Goal: Transaction & Acquisition: Purchase product/service

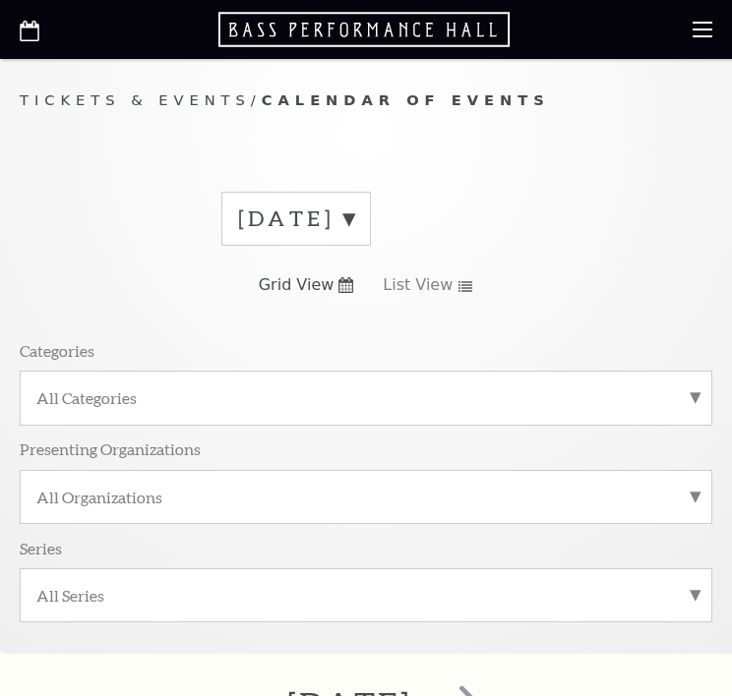
click at [354, 210] on label "August 2025" at bounding box center [296, 219] width 116 height 30
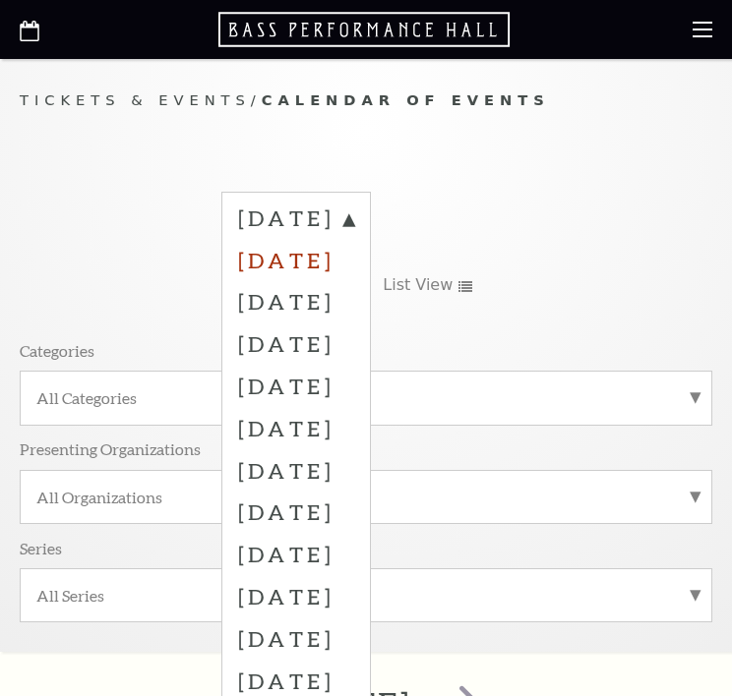
click at [350, 255] on label "September 2025" at bounding box center [296, 260] width 116 height 42
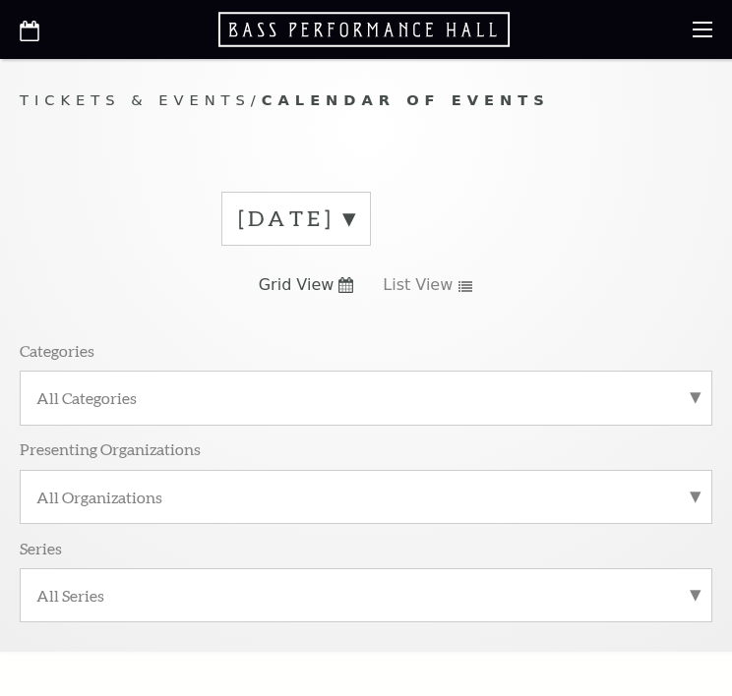
click at [354, 212] on label "August 2025" at bounding box center [296, 219] width 116 height 30
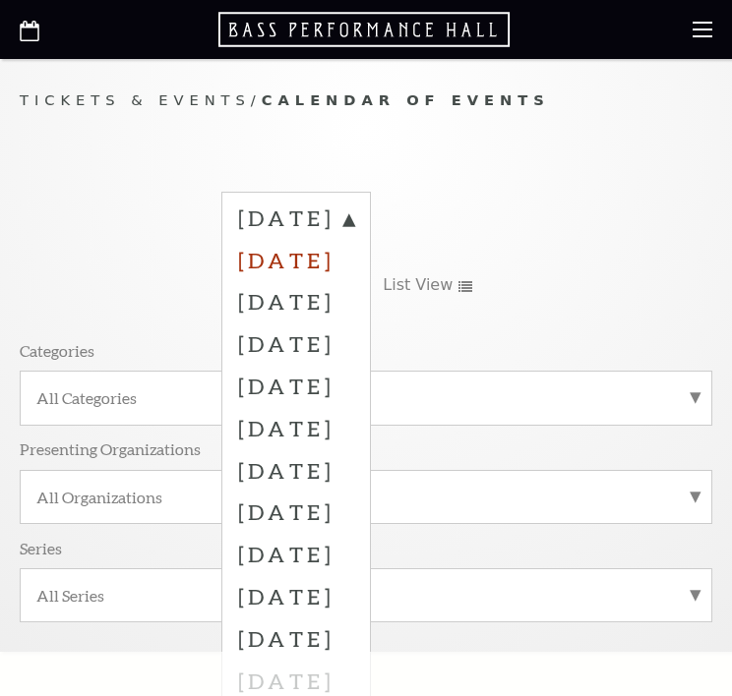
click at [269, 240] on label "September 2025" at bounding box center [296, 260] width 116 height 42
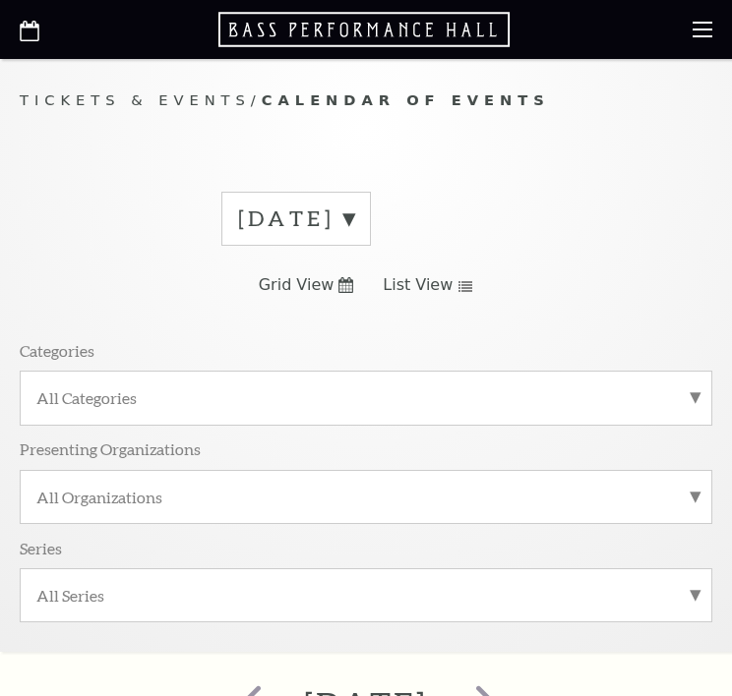
click at [458, 282] on use at bounding box center [465, 286] width 14 height 11
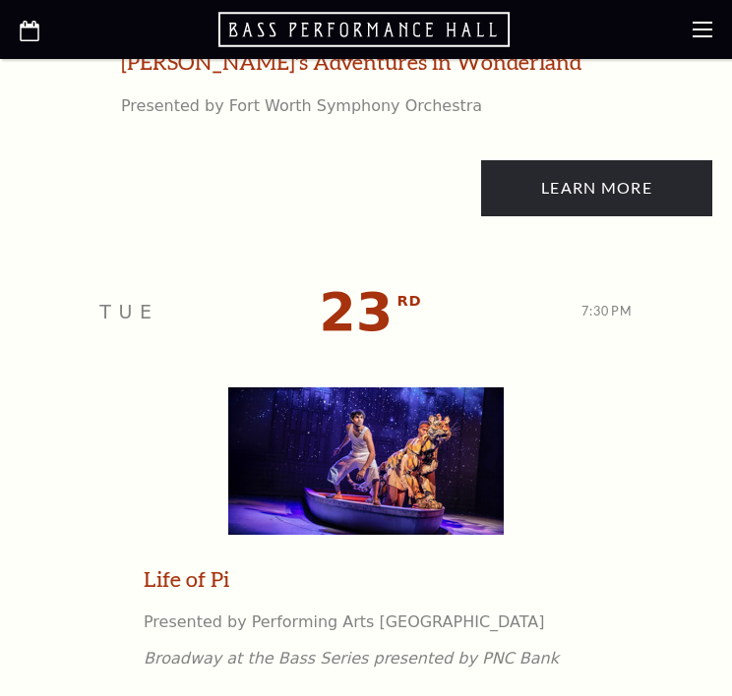
scroll to position [4361, 0]
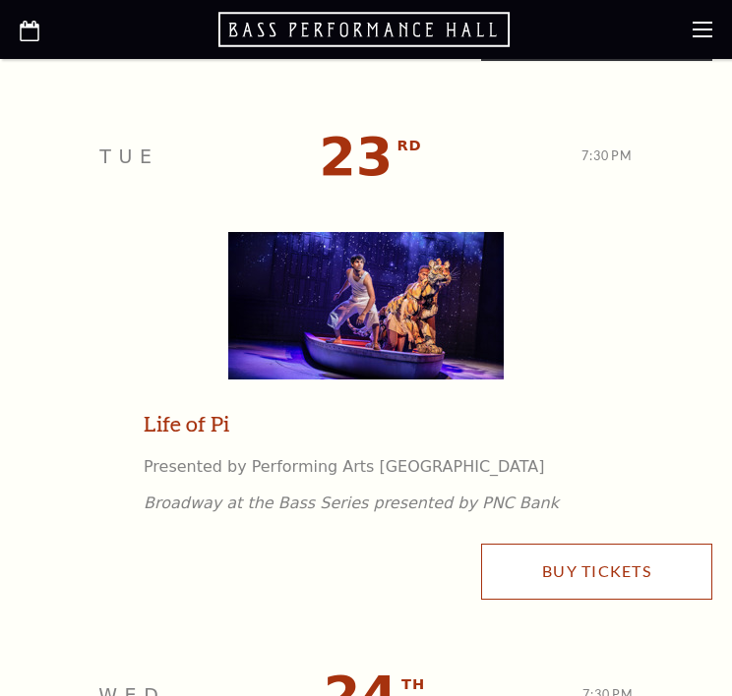
drag, startPoint x: 621, startPoint y: 558, endPoint x: 582, endPoint y: 479, distance: 87.5
click at [621, 558] on link "Buy Tickets" at bounding box center [596, 571] width 231 height 55
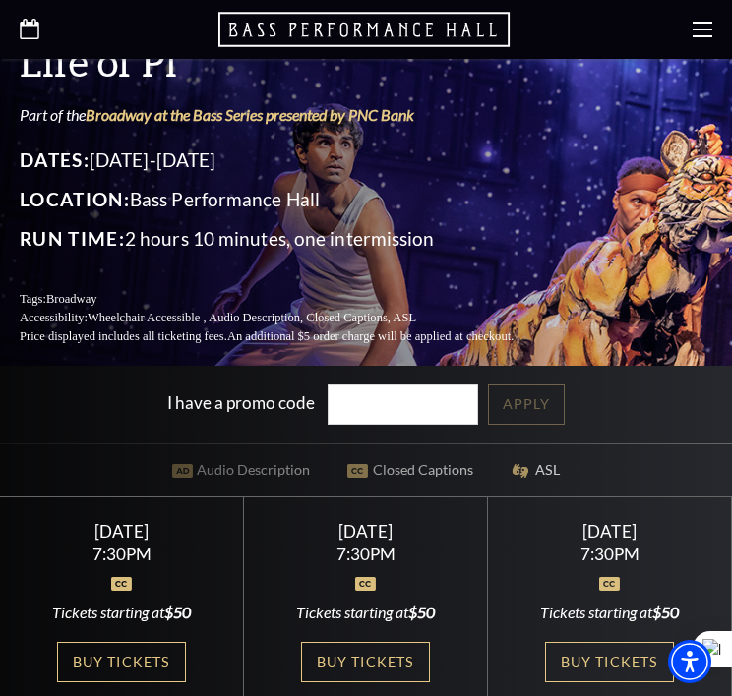
scroll to position [458, 0]
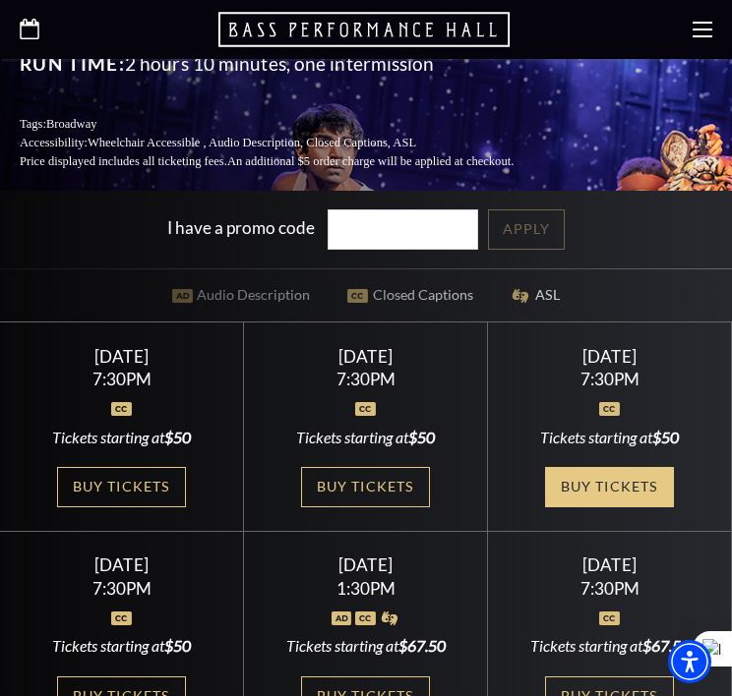
click at [623, 468] on link "Buy Tickets" at bounding box center [609, 487] width 128 height 40
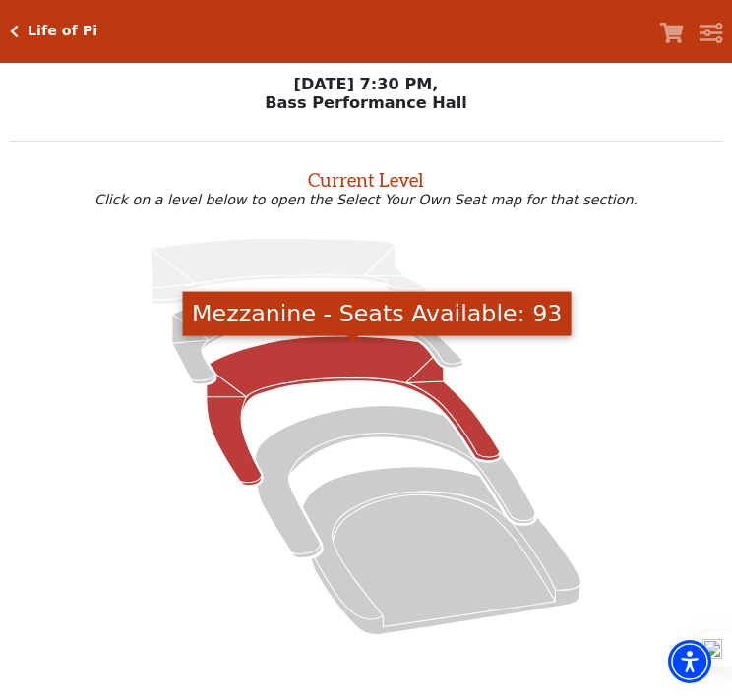
click at [371, 370] on icon "Mezzanine - Seats Available: 93" at bounding box center [353, 410] width 293 height 149
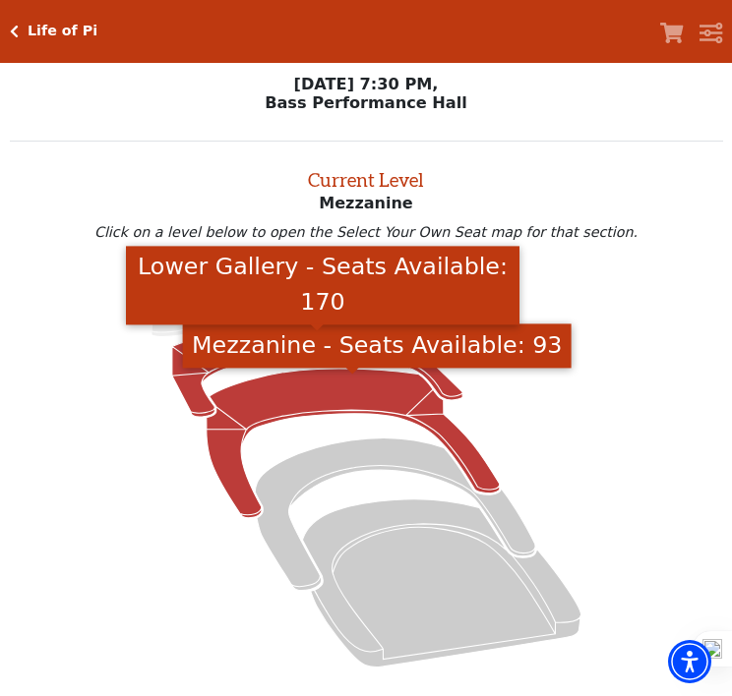
click at [189, 389] on icon "Lower Gallery - Seats Available: 170" at bounding box center [317, 371] width 290 height 92
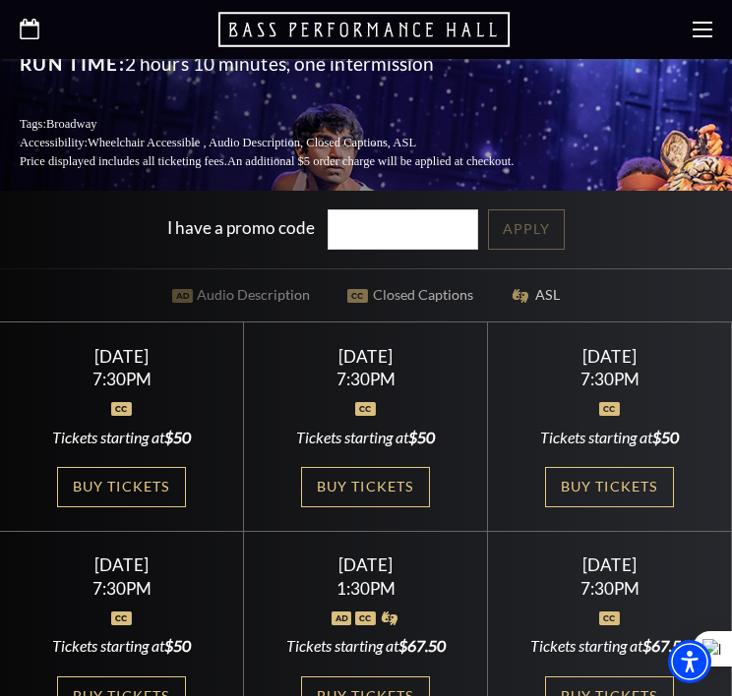
click at [31, 30] on icon at bounding box center [30, 29] width 20 height 21
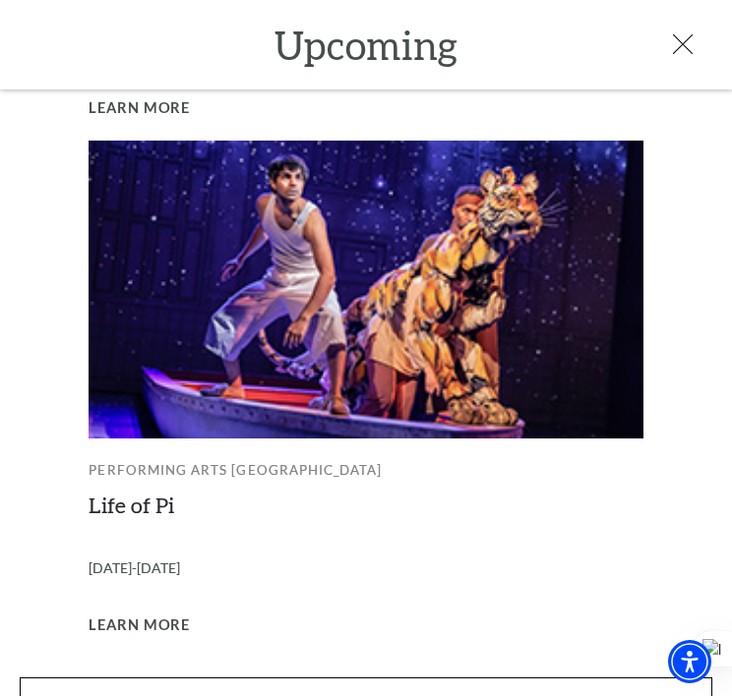
scroll to position [1377, 0]
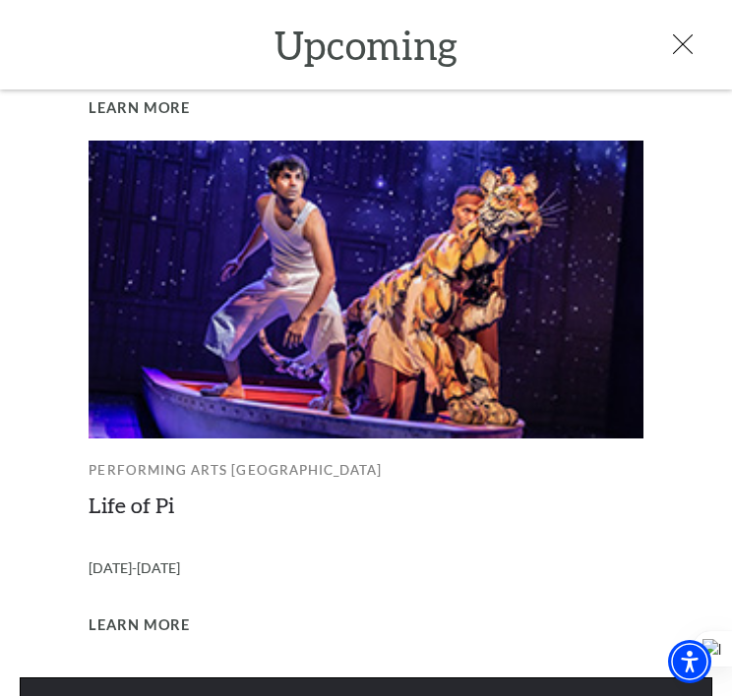
click at [473, 678] on link "View Full Calendar" at bounding box center [366, 705] width 692 height 55
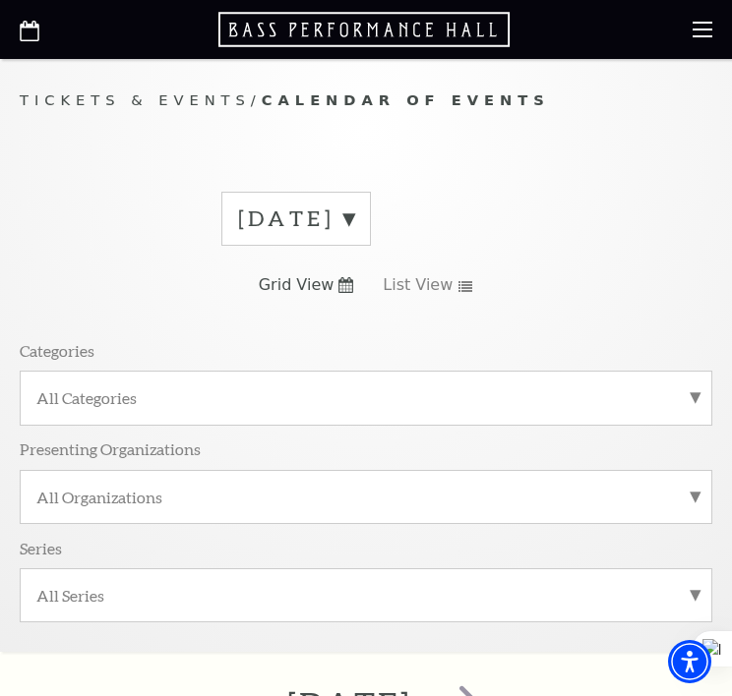
click at [354, 207] on label "[DATE]" at bounding box center [296, 219] width 116 height 30
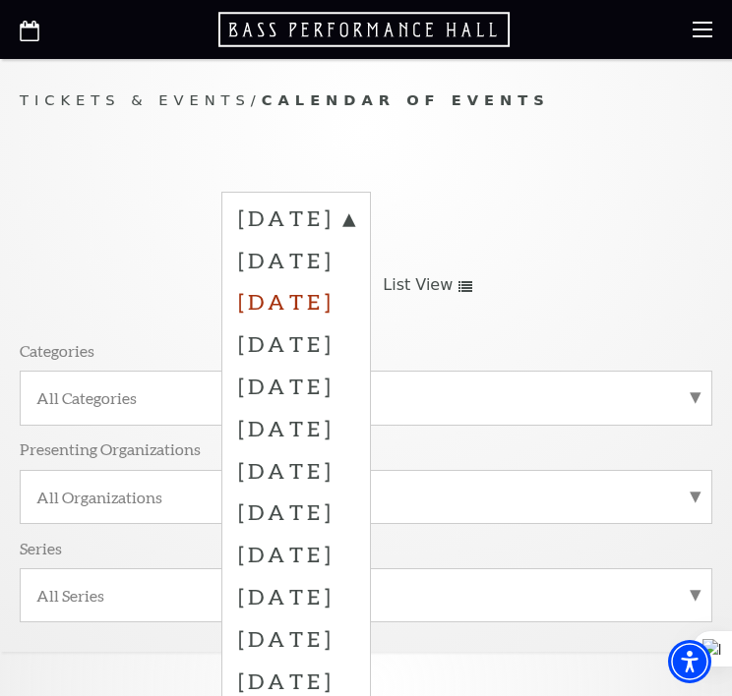
click at [354, 301] on label "[DATE]" at bounding box center [296, 301] width 116 height 42
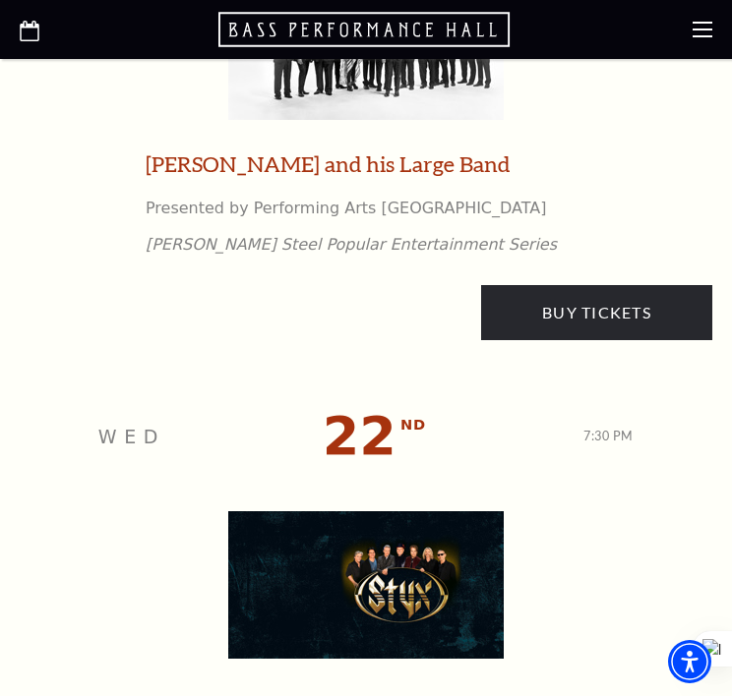
scroll to position [4130, 0]
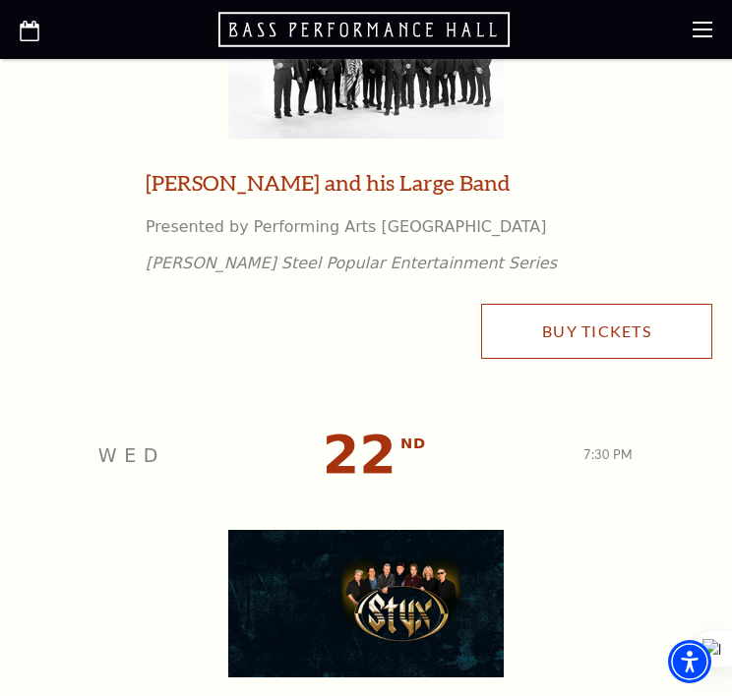
click at [593, 333] on link "Buy Tickets" at bounding box center [596, 331] width 231 height 55
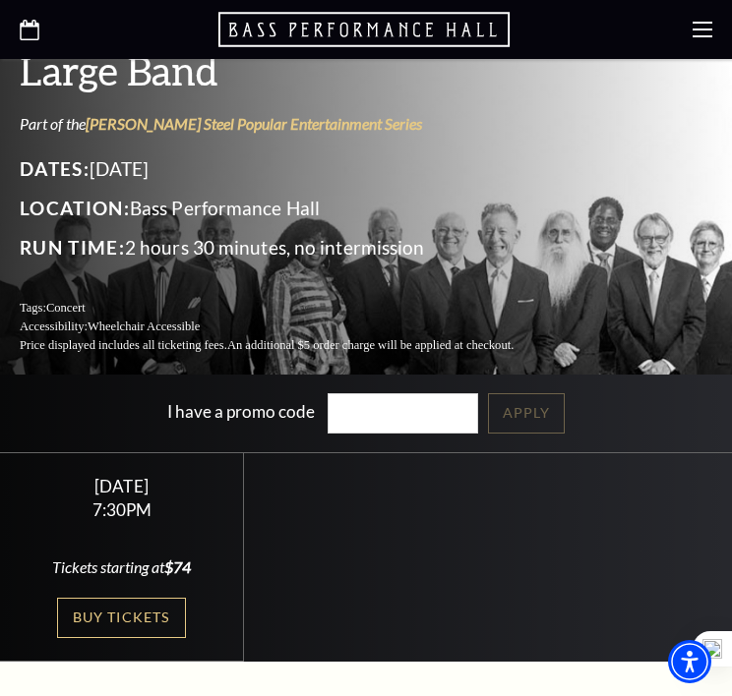
scroll to position [458, 0]
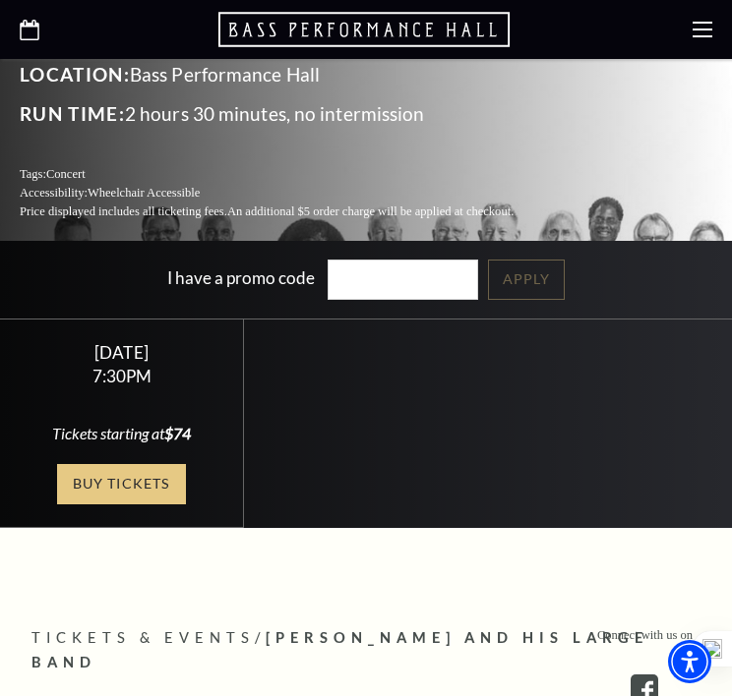
click at [110, 464] on link "Buy Tickets" at bounding box center [121, 484] width 128 height 40
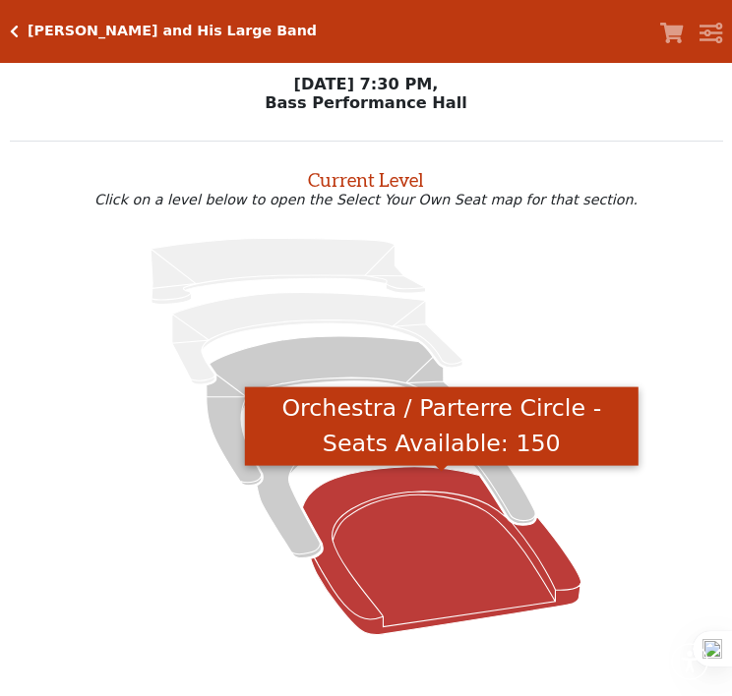
click at [402, 538] on icon "Orchestra / Parterre Circle - Seats Available: 150" at bounding box center [442, 551] width 278 height 168
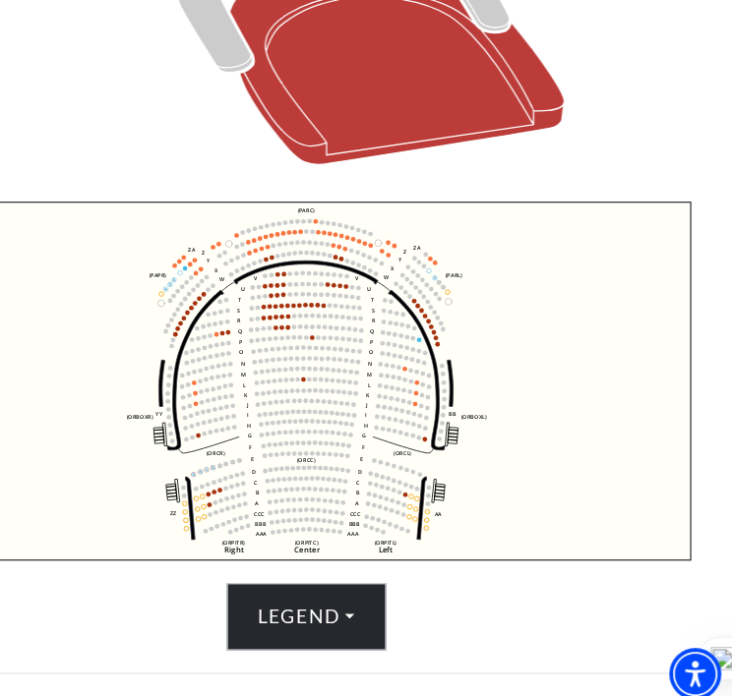
scroll to position [430, 0]
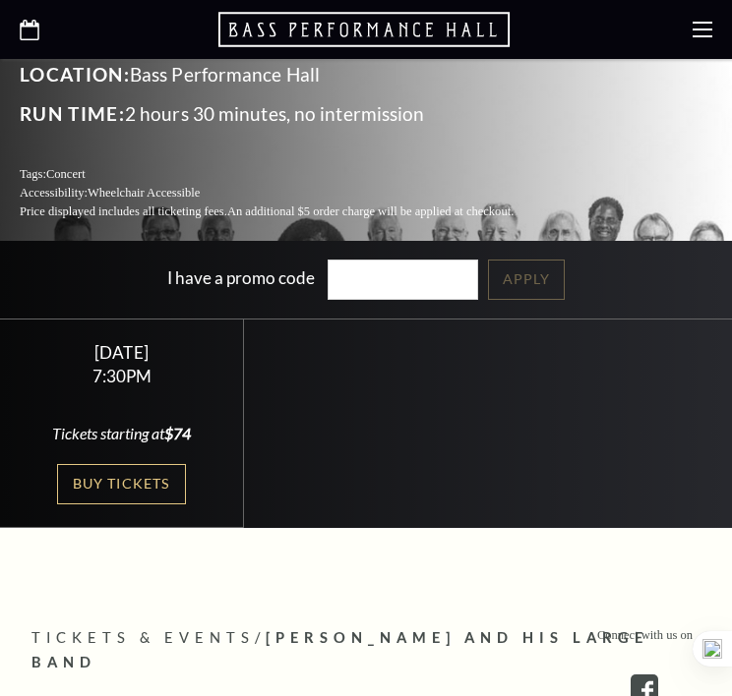
scroll to position [458, 0]
click at [31, 32] on icon at bounding box center [30, 30] width 20 height 21
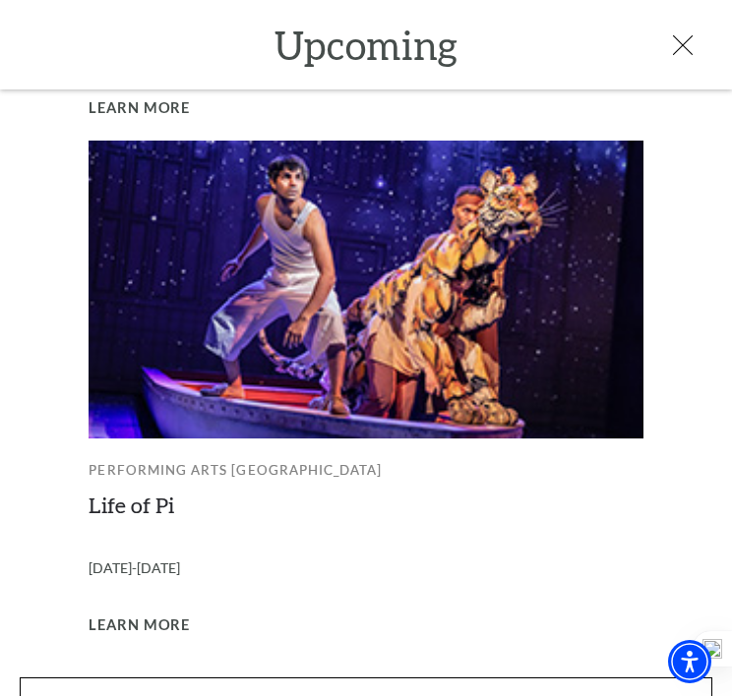
scroll to position [688, 0]
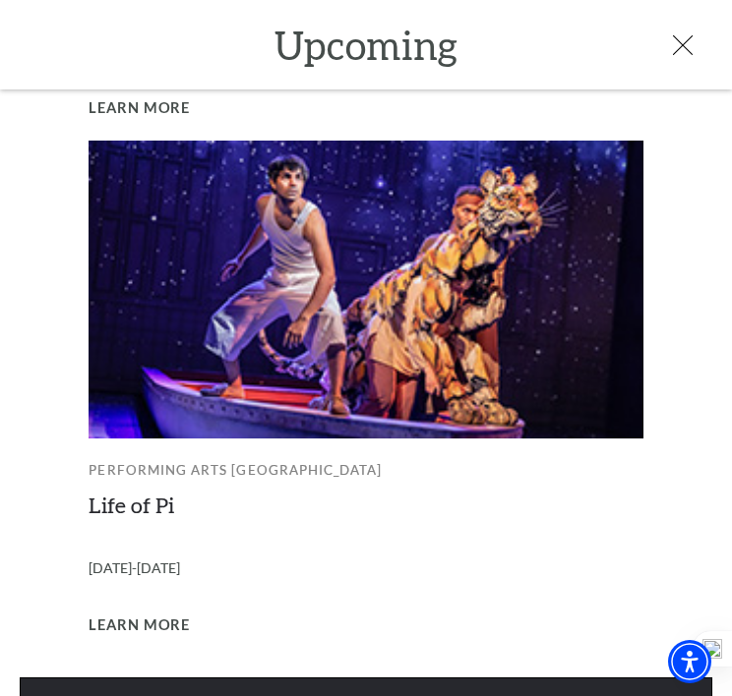
click at [414, 678] on link "View Full Calendar" at bounding box center [366, 705] width 692 height 55
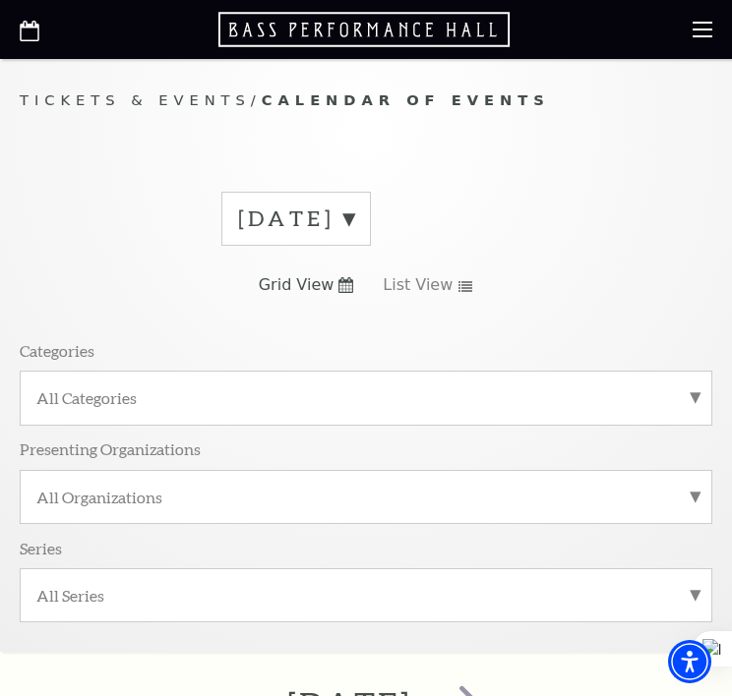
click at [354, 215] on label "August 2025" at bounding box center [296, 219] width 116 height 30
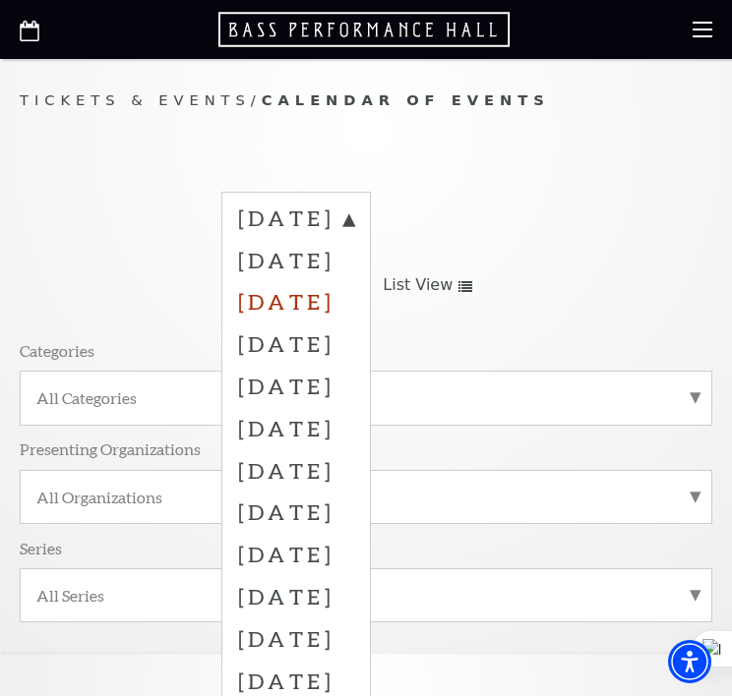
click at [354, 299] on label "October 2025" at bounding box center [296, 301] width 116 height 42
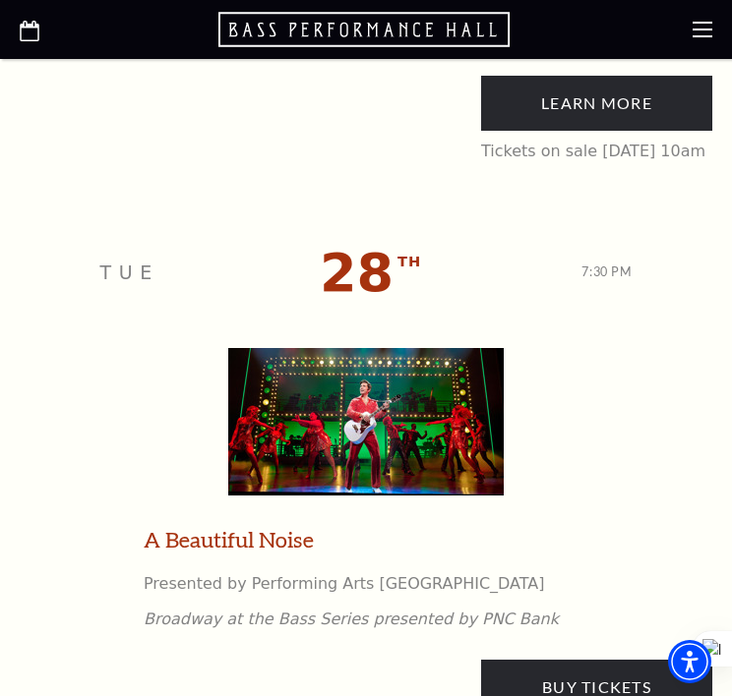
scroll to position [7801, 0]
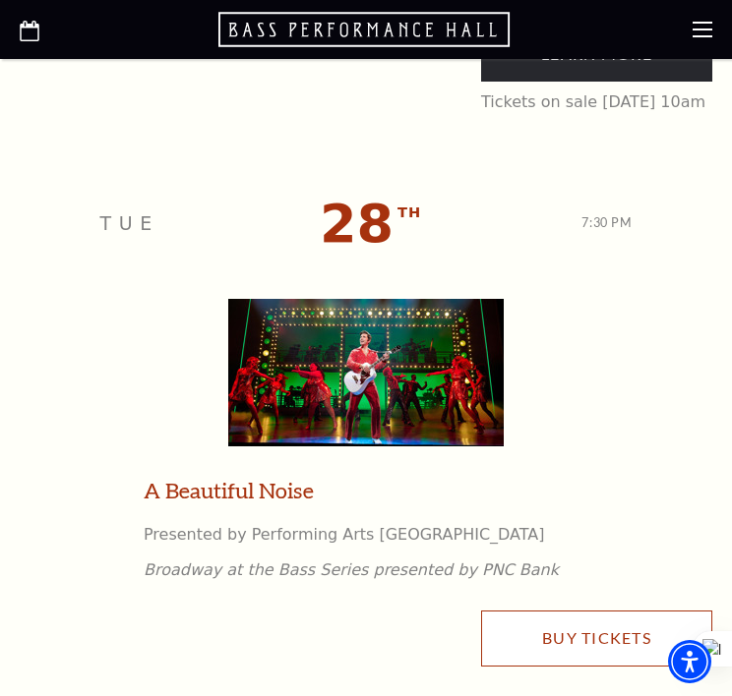
click at [551, 631] on link "Buy Tickets" at bounding box center [596, 638] width 231 height 55
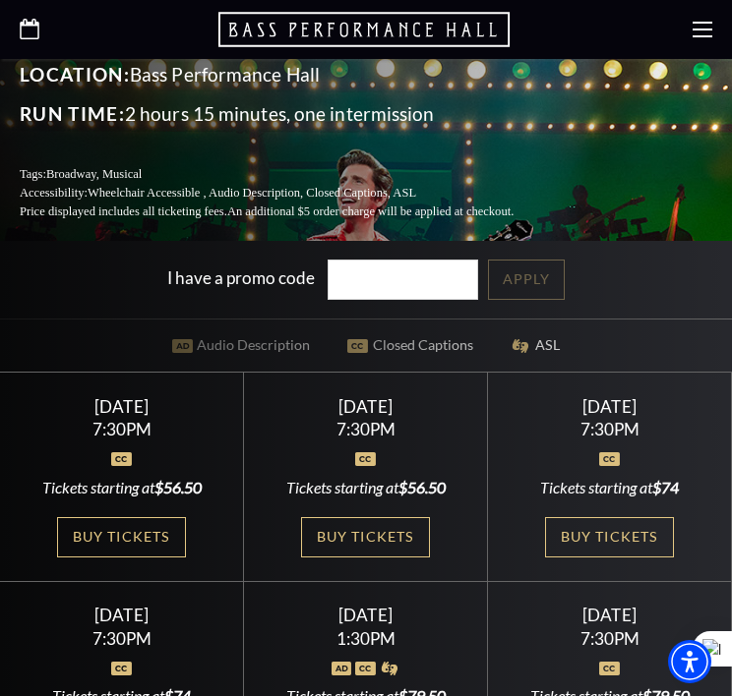
scroll to position [688, 0]
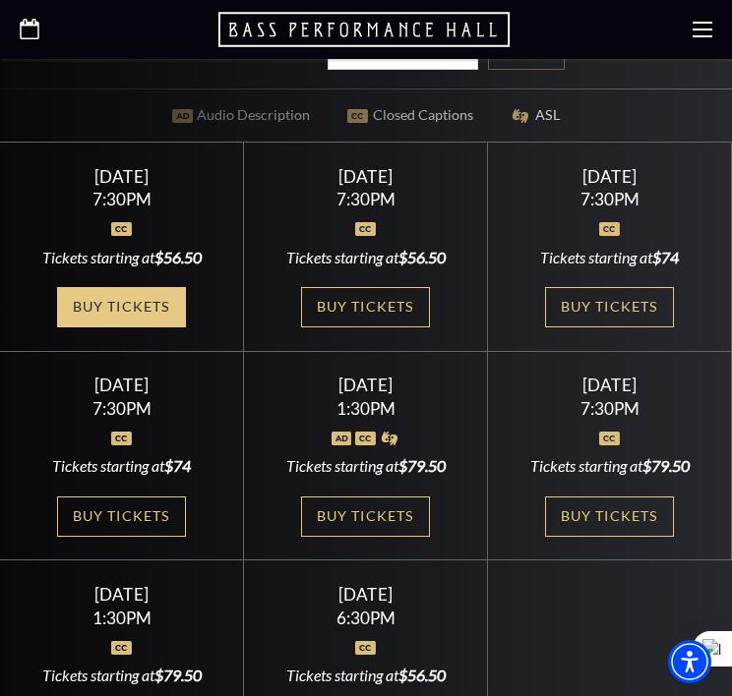
click at [110, 287] on link "Buy Tickets" at bounding box center [121, 307] width 128 height 40
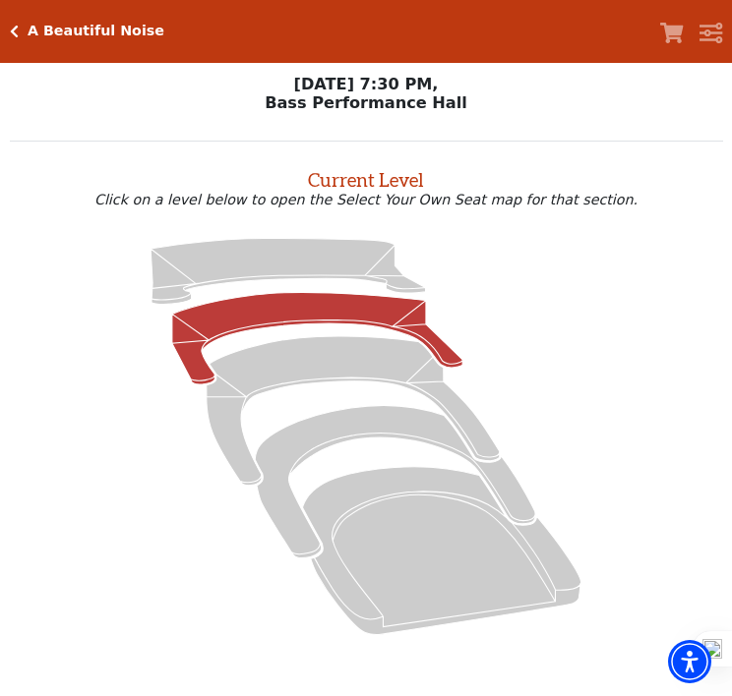
click at [297, 316] on icon at bounding box center [317, 338] width 290 height 92
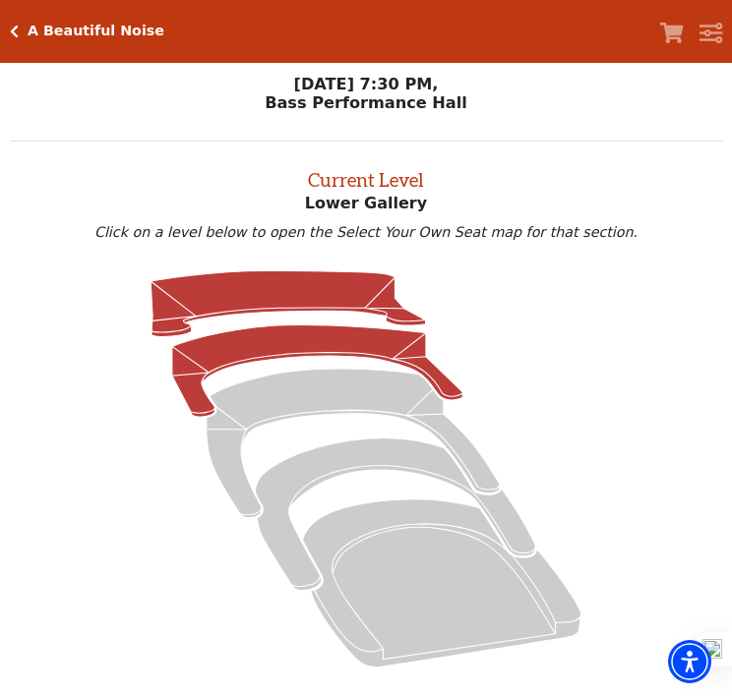
click at [249, 307] on icon at bounding box center [287, 304] width 274 height 66
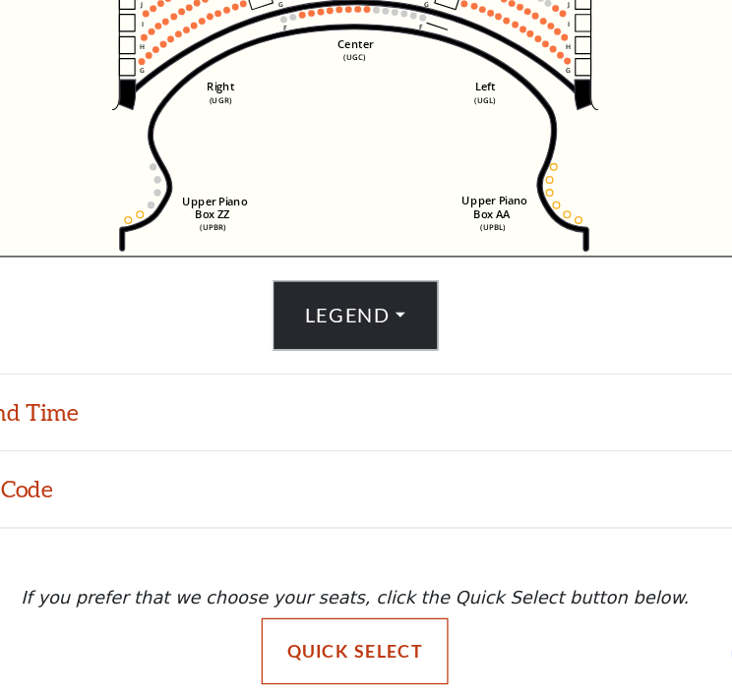
scroll to position [670, 0]
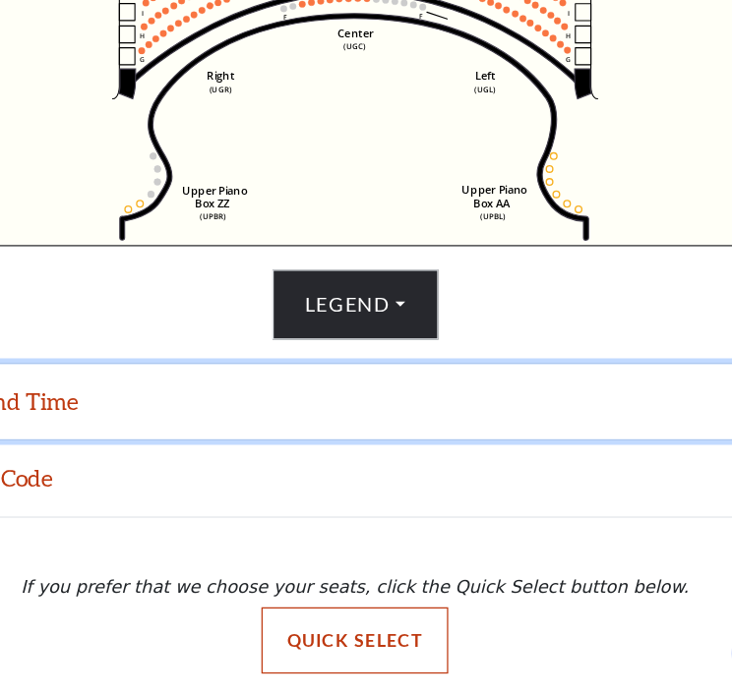
click at [577, 456] on button "Date and Time" at bounding box center [366, 460] width 732 height 61
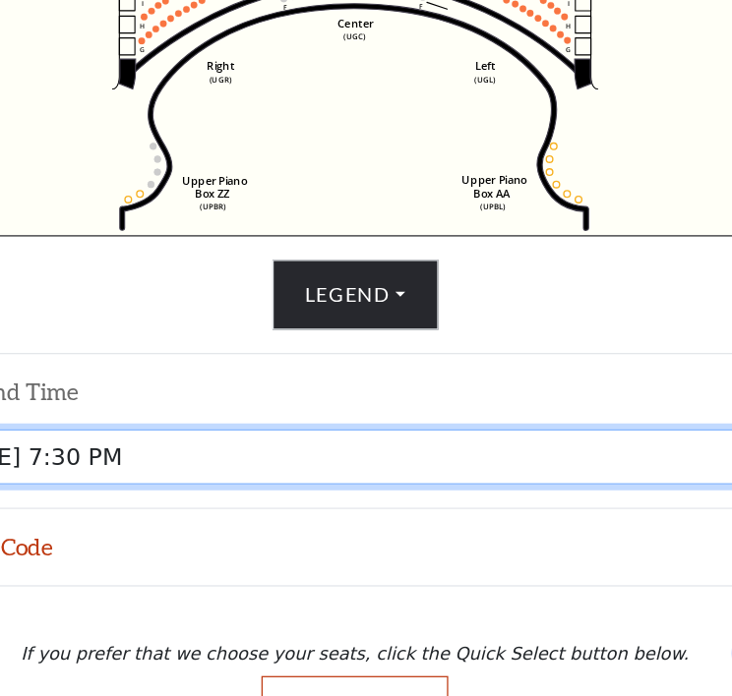
click at [453, 514] on select "Tuesday, October 28 at 7:30 PM Wednesday, October 29 at 7:30 PM Thursday, Octob…" at bounding box center [366, 504] width 685 height 44
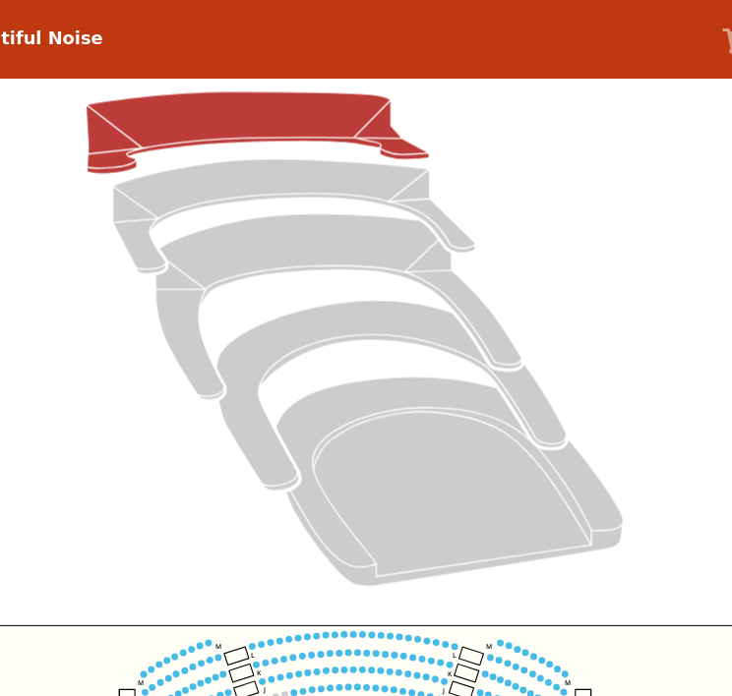
scroll to position [74, 0]
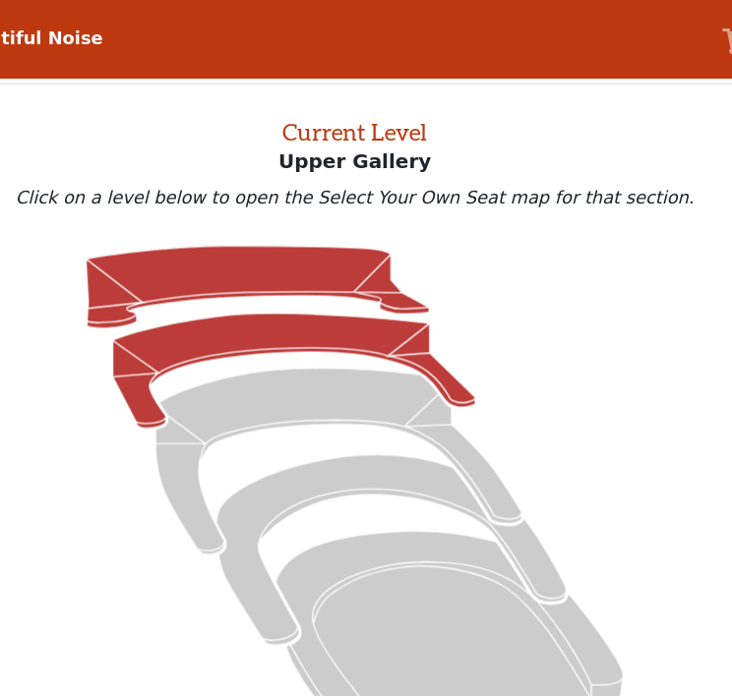
click at [295, 272] on icon at bounding box center [317, 298] width 290 height 92
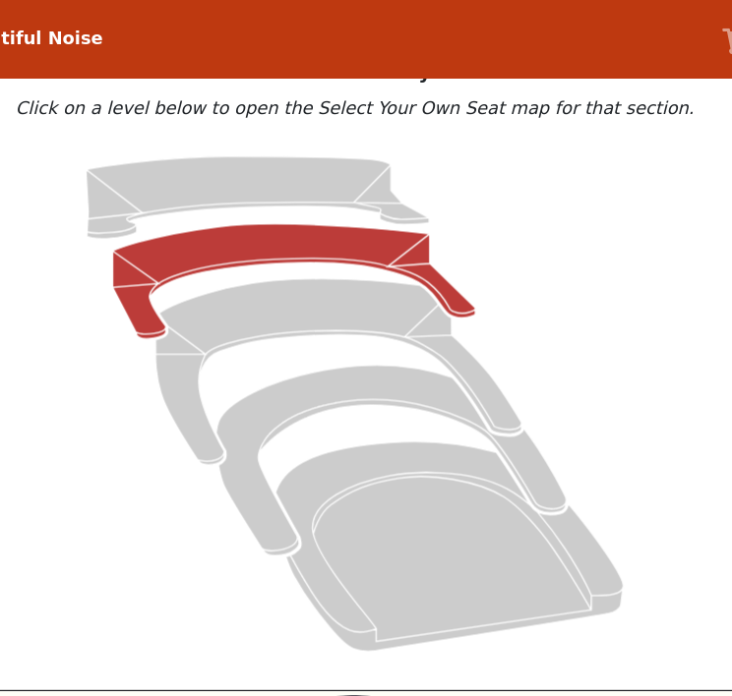
scroll to position [110, 0]
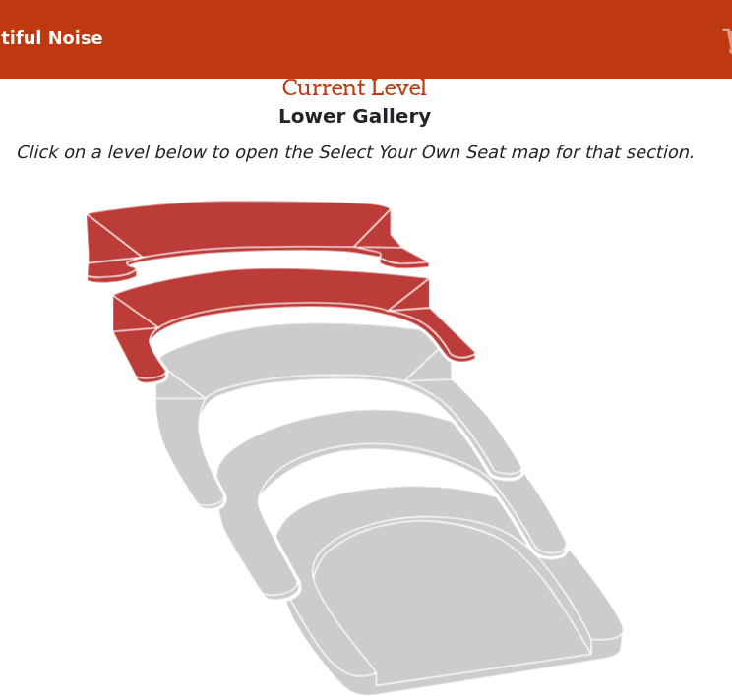
click at [292, 187] on icon at bounding box center [287, 194] width 274 height 66
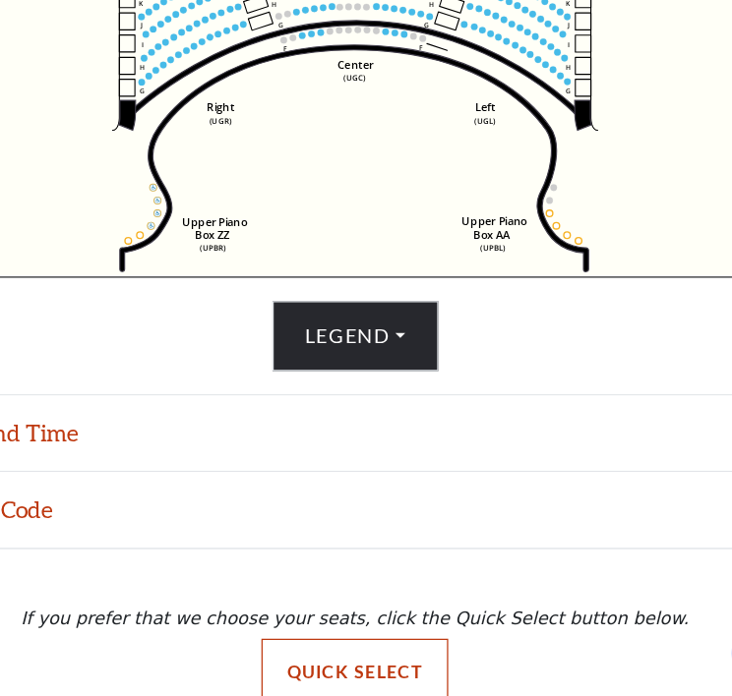
scroll to position [670, 0]
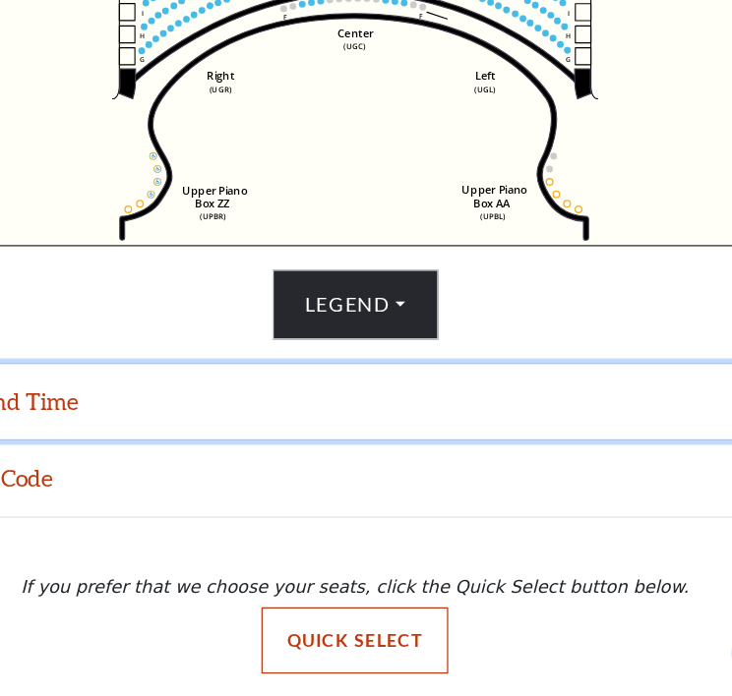
click at [263, 475] on button "Date and Time" at bounding box center [366, 460] width 732 height 61
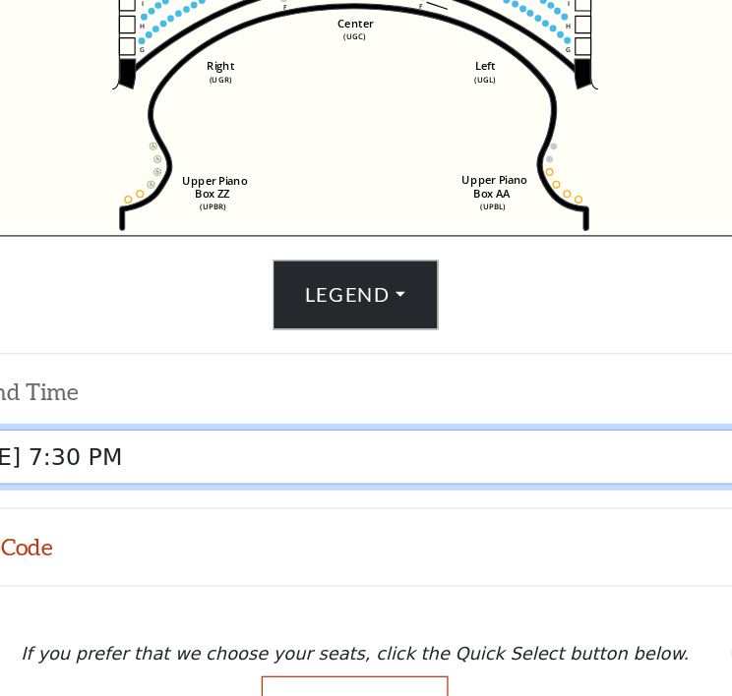
click at [344, 508] on select "Tuesday, October 28 at 7:30 PM Wednesday, October 29 at 7:30 PM Thursday, Octob…" at bounding box center [366, 504] width 685 height 44
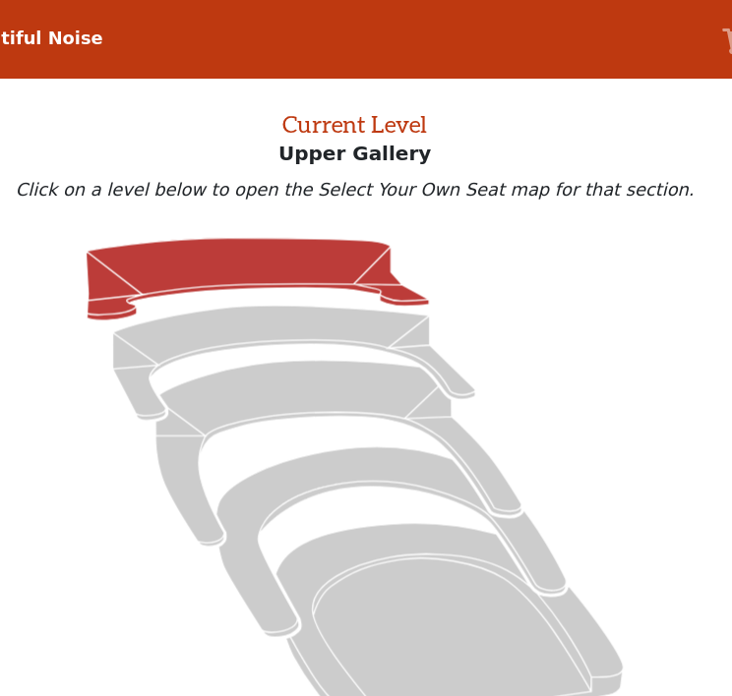
scroll to position [75, 0]
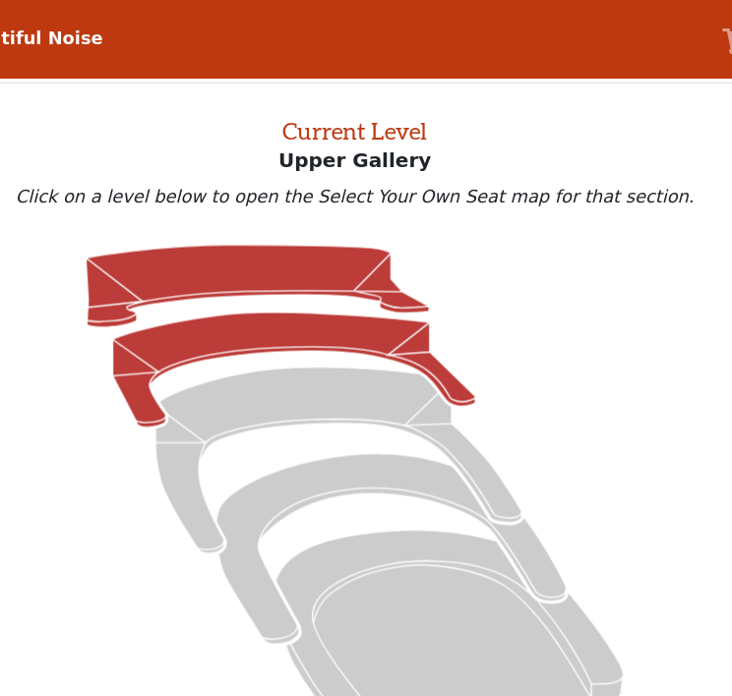
click at [337, 270] on icon at bounding box center [317, 297] width 290 height 92
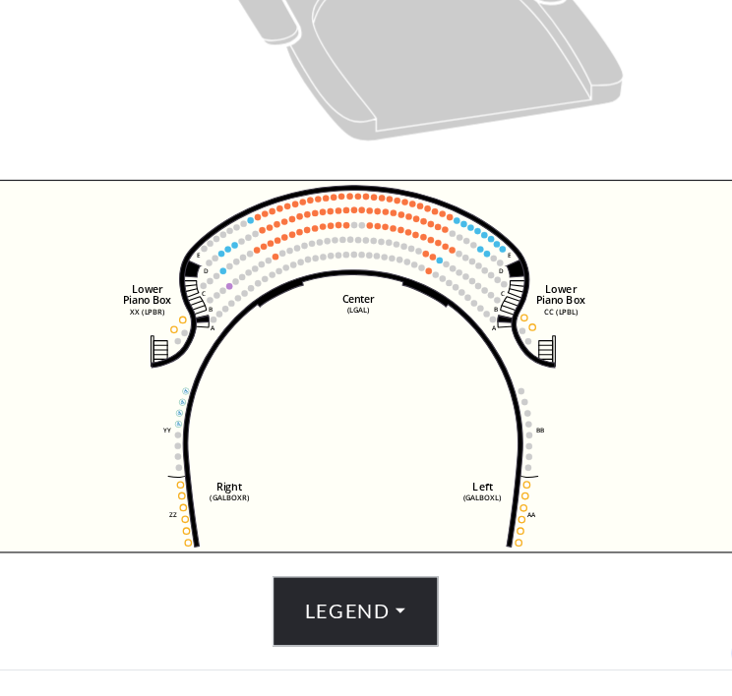
scroll to position [416, 0]
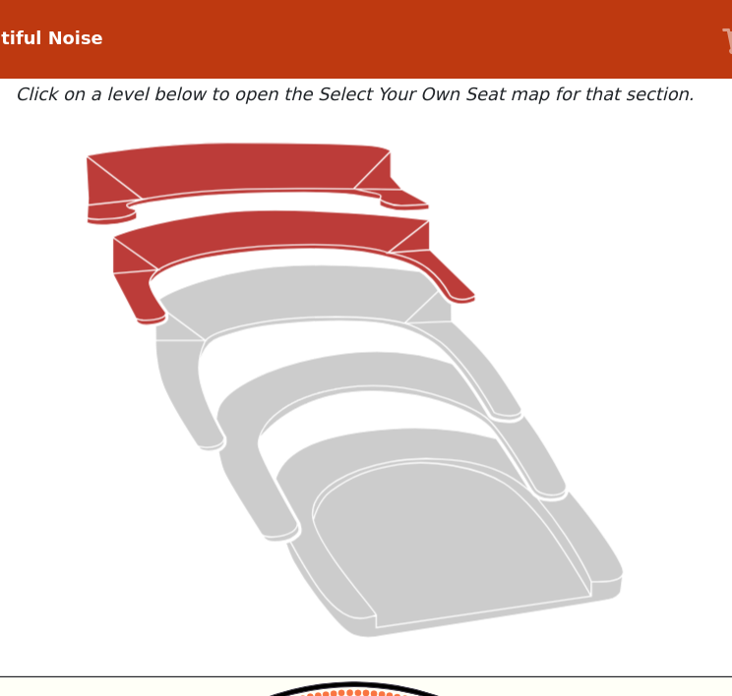
click at [232, 156] on icon at bounding box center [287, 148] width 274 height 66
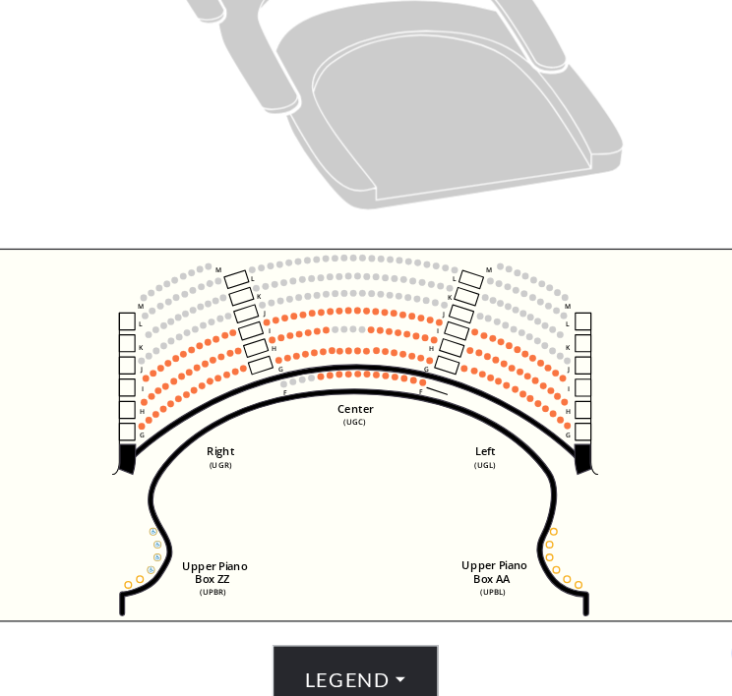
scroll to position [670, 0]
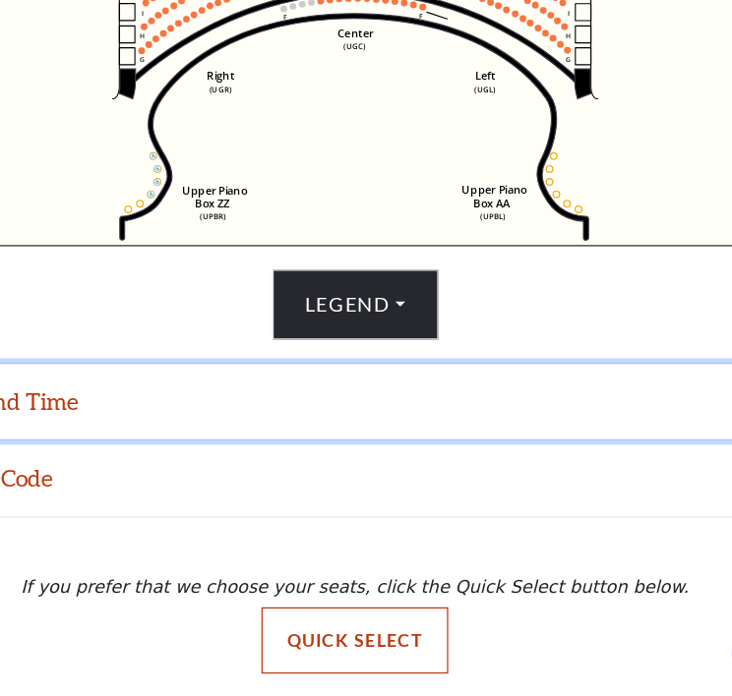
click at [447, 474] on button "Date and Time" at bounding box center [366, 460] width 732 height 61
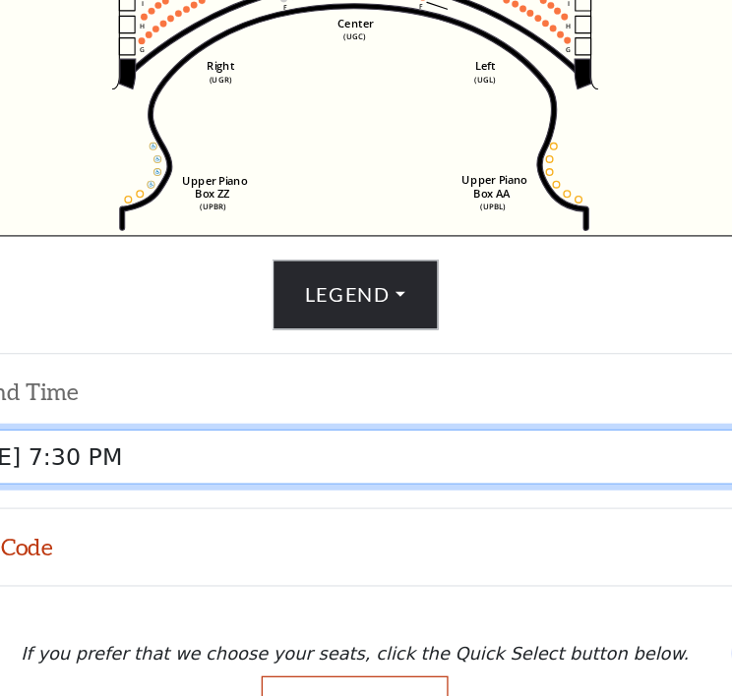
click at [434, 514] on select "Tuesday, October 28 at 7:30 PM Wednesday, October 29 at 7:30 PM Thursday, Octob…" at bounding box center [366, 504] width 685 height 44
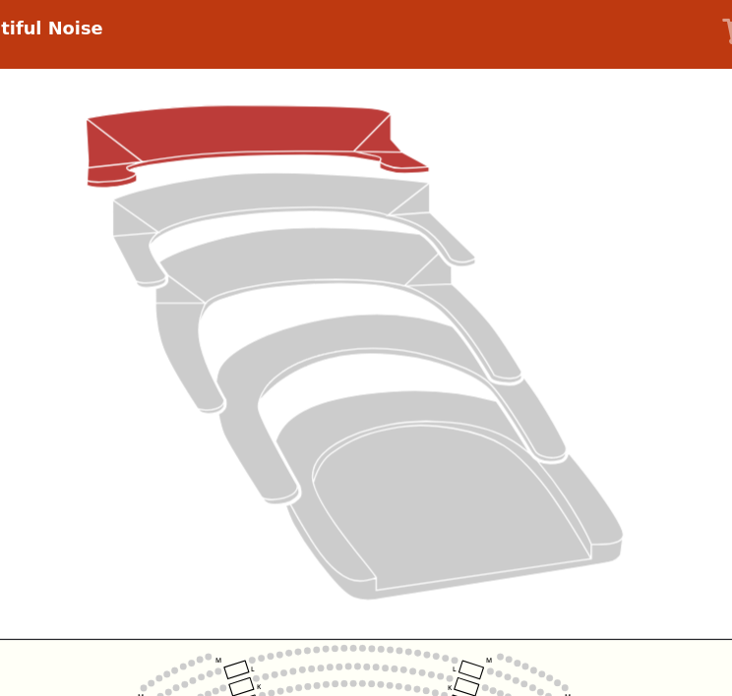
scroll to position [75, 0]
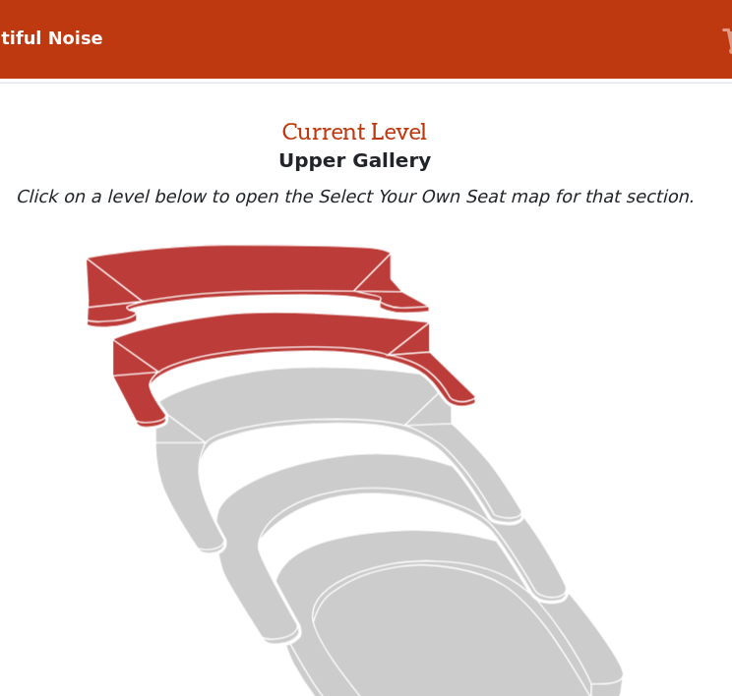
click at [297, 270] on icon at bounding box center [317, 297] width 290 height 92
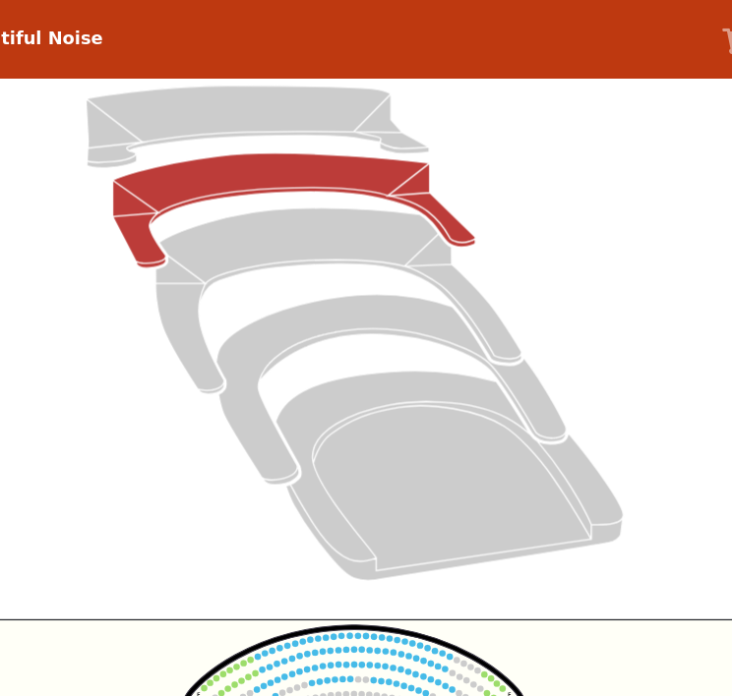
scroll to position [21, 0]
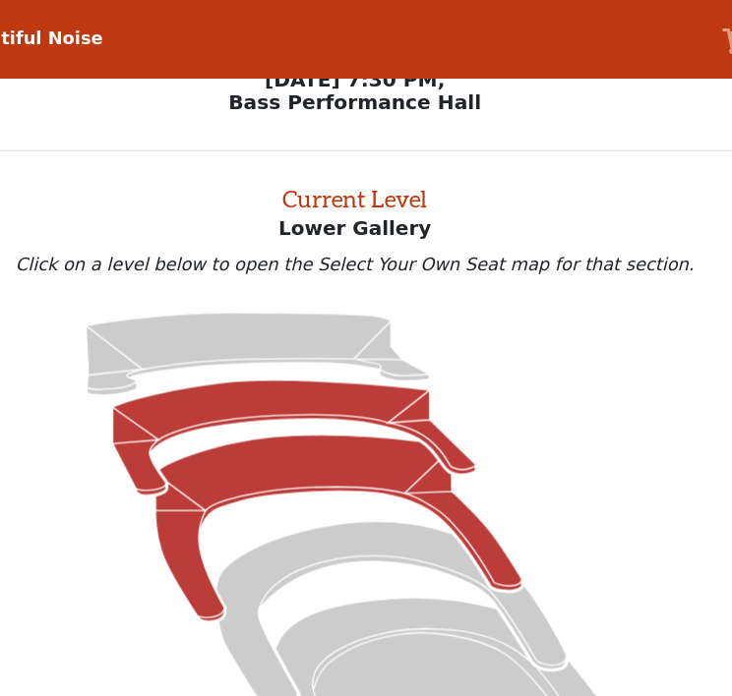
click at [280, 391] on icon at bounding box center [353, 422] width 293 height 149
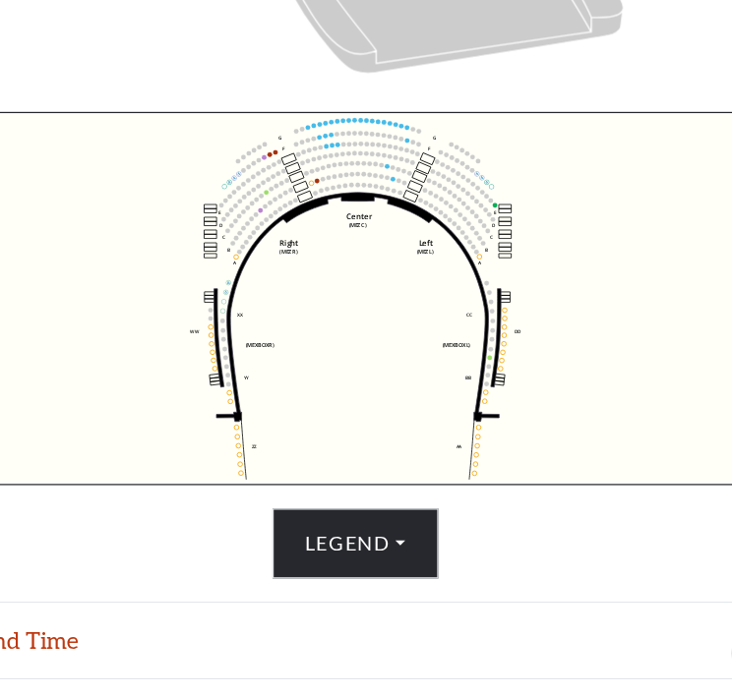
scroll to position [670, 0]
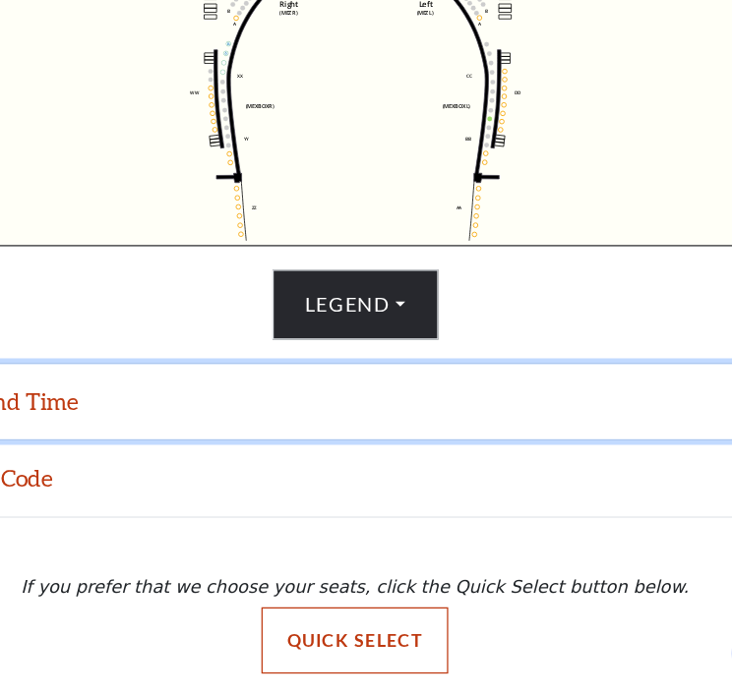
click at [288, 454] on button "Date and Time" at bounding box center [366, 460] width 732 height 61
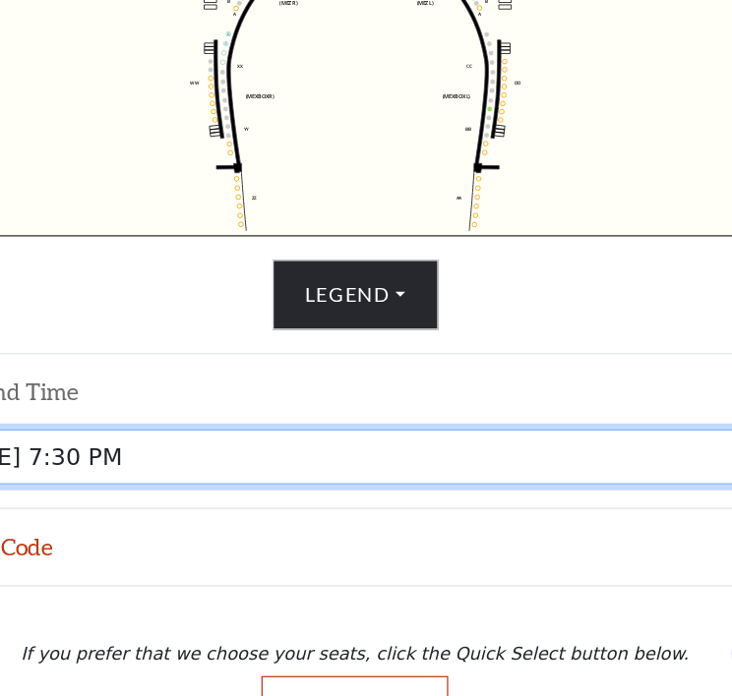
click at [362, 510] on select "Tuesday, October 28 at 7:30 PM Wednesday, October 29 at 7:30 PM Thursday, Octob…" at bounding box center [366, 504] width 685 height 44
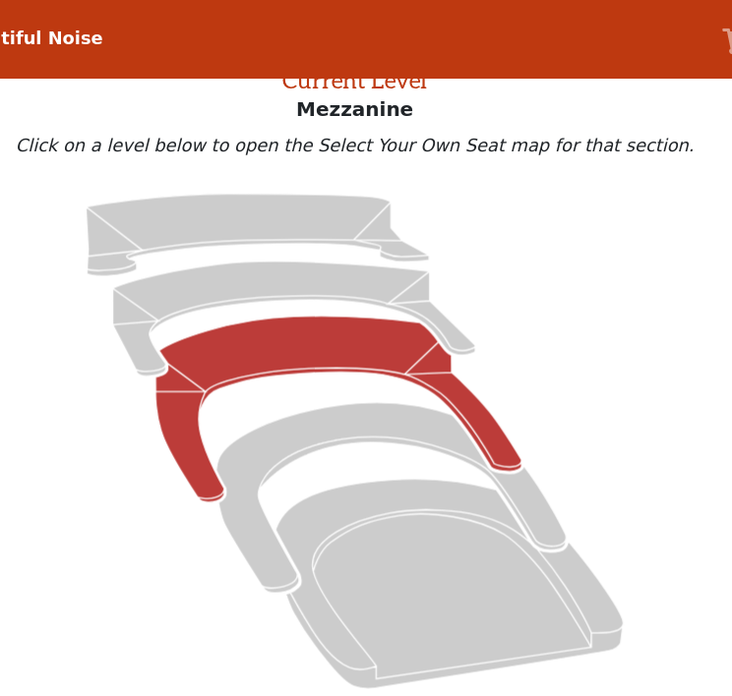
scroll to position [75, 0]
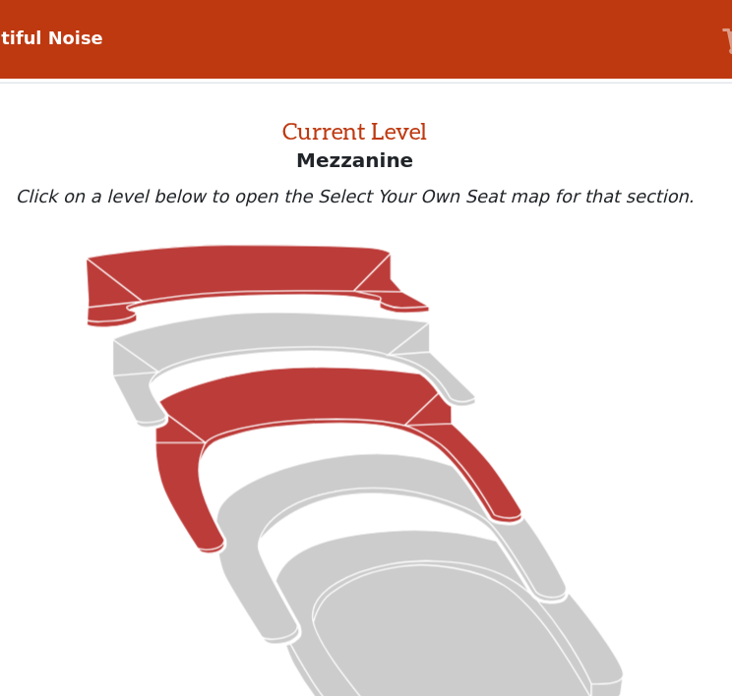
click at [276, 232] on icon at bounding box center [287, 230] width 274 height 66
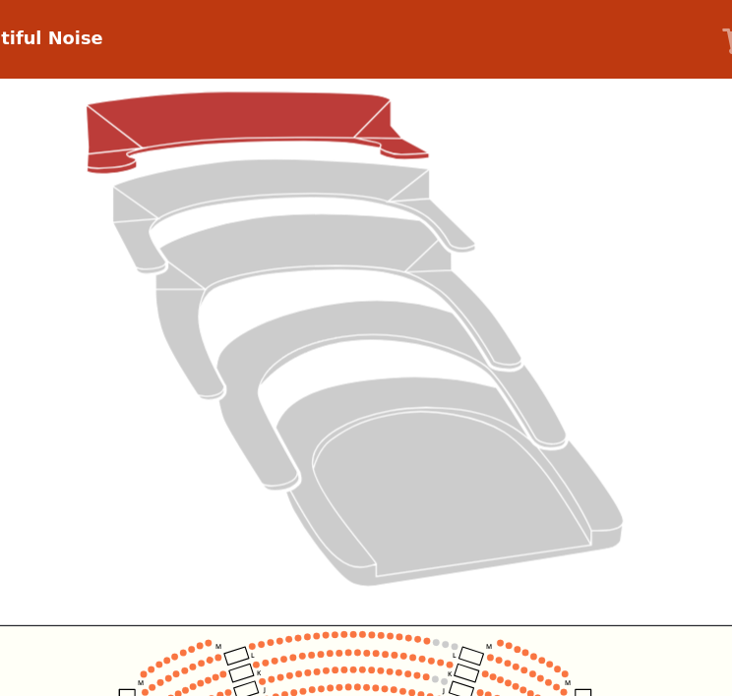
scroll to position [0, 0]
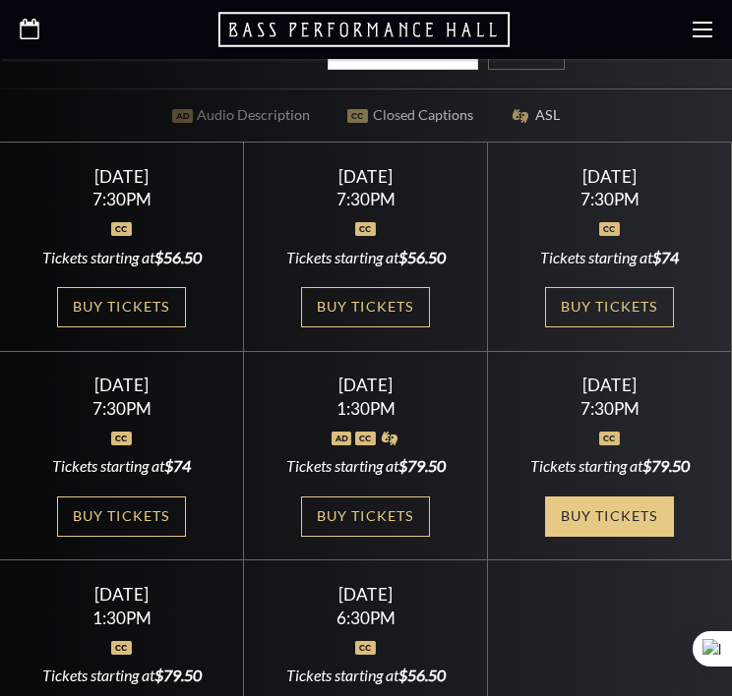
scroll to position [688, 0]
click at [594, 498] on link "Buy Tickets" at bounding box center [609, 517] width 128 height 40
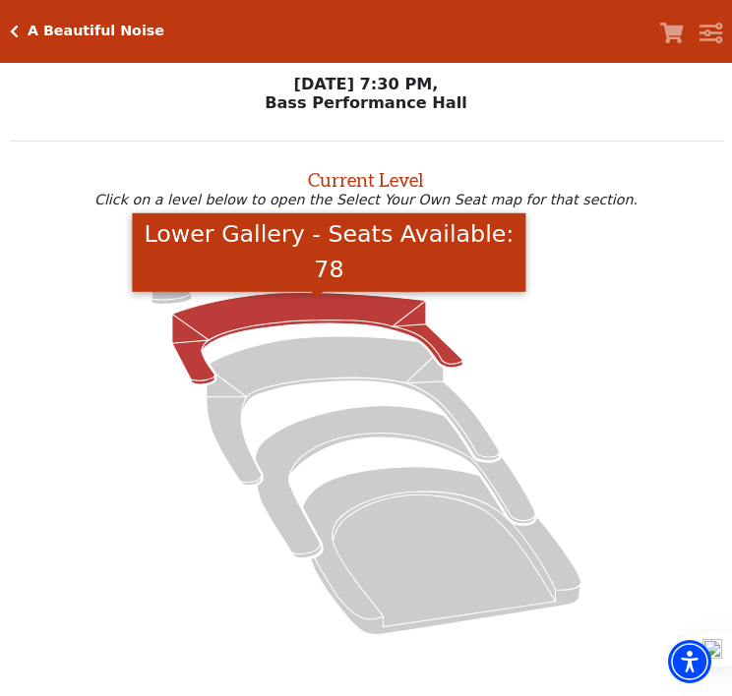
click at [346, 323] on icon "Lower Gallery - Seats Available: 78" at bounding box center [317, 338] width 290 height 92
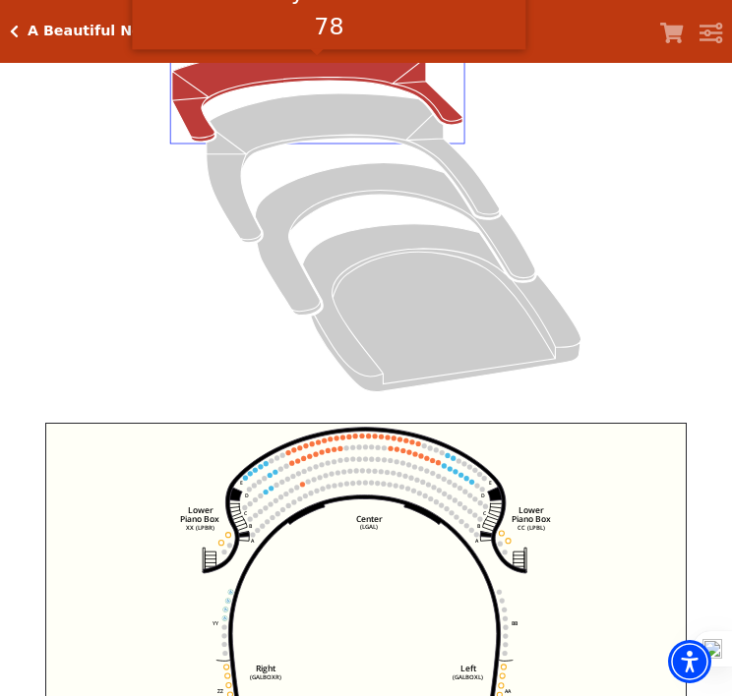
scroll to position [173, 0]
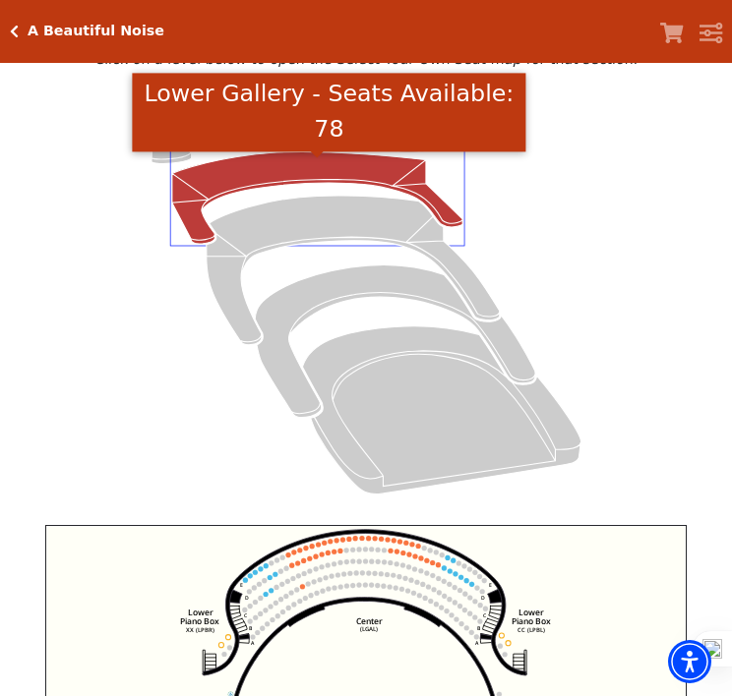
click at [72, 176] on icon at bounding box center [365, 296] width 667 height 421
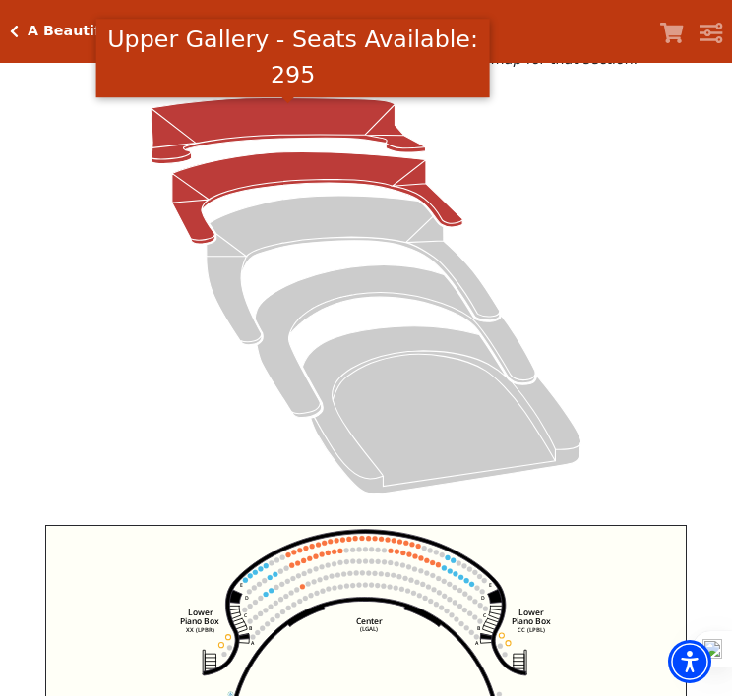
click at [185, 146] on icon "Upper Gallery - Seats Available: 295" at bounding box center [287, 131] width 274 height 66
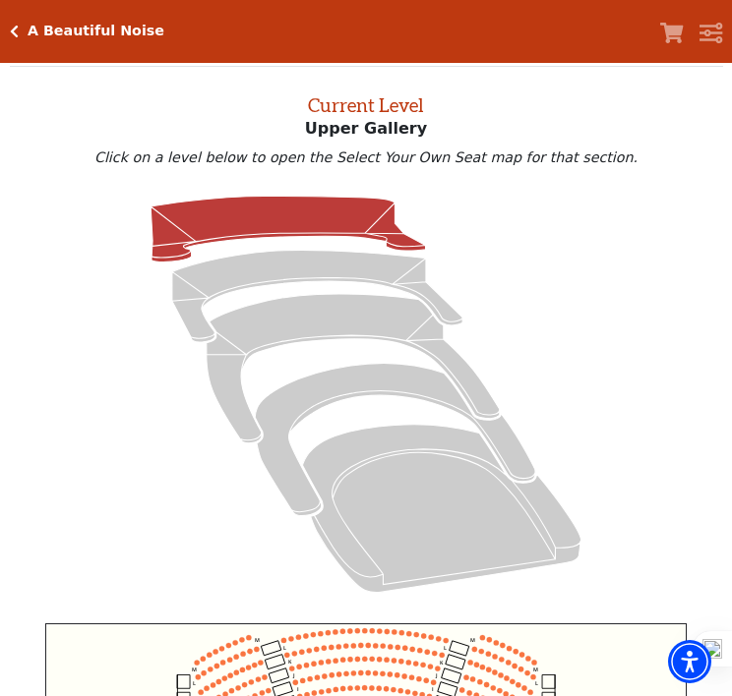
scroll to position [138, 0]
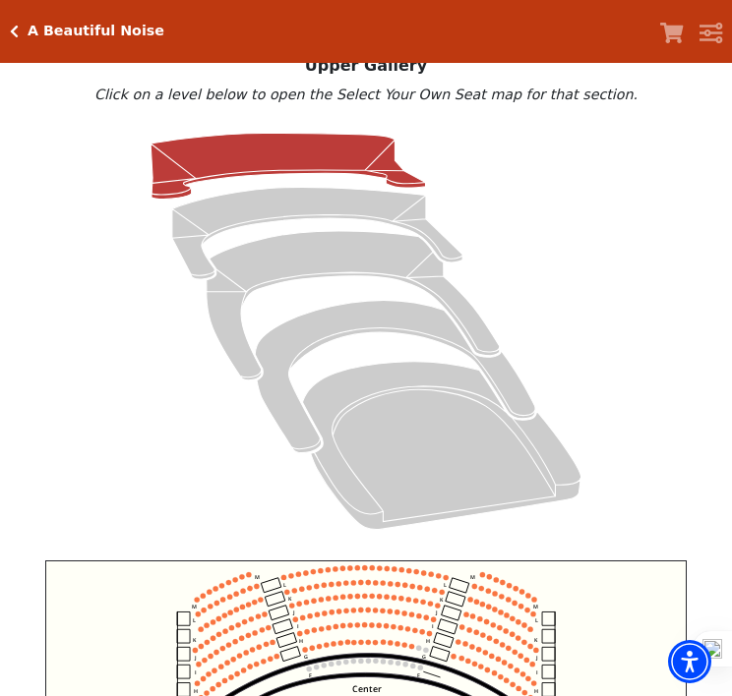
drag, startPoint x: 724, startPoint y: 390, endPoint x: 724, endPoint y: 401, distance: 10.8
click at [724, 401] on div "Current Level Upper Gallery Click on a level below to open the Select Your Own …" at bounding box center [365, 283] width 741 height 558
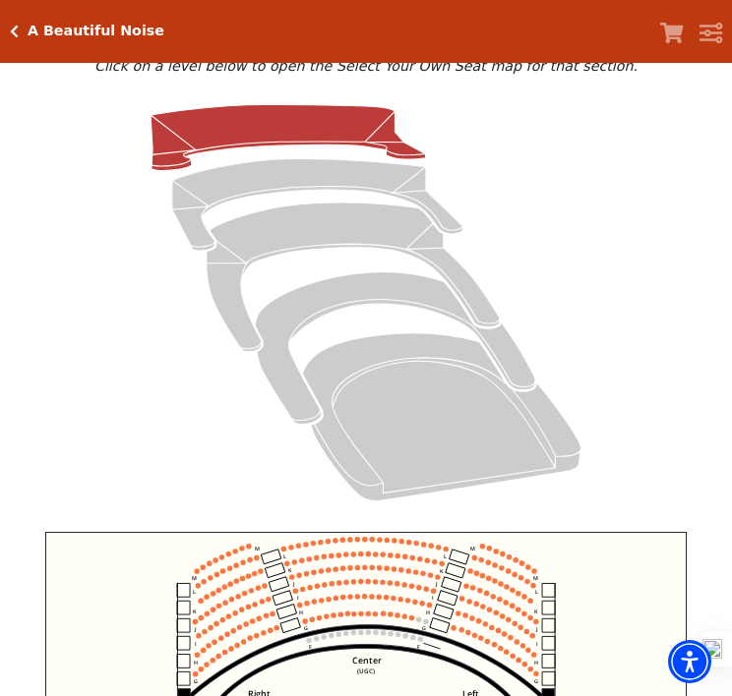
scroll to position [670, 0]
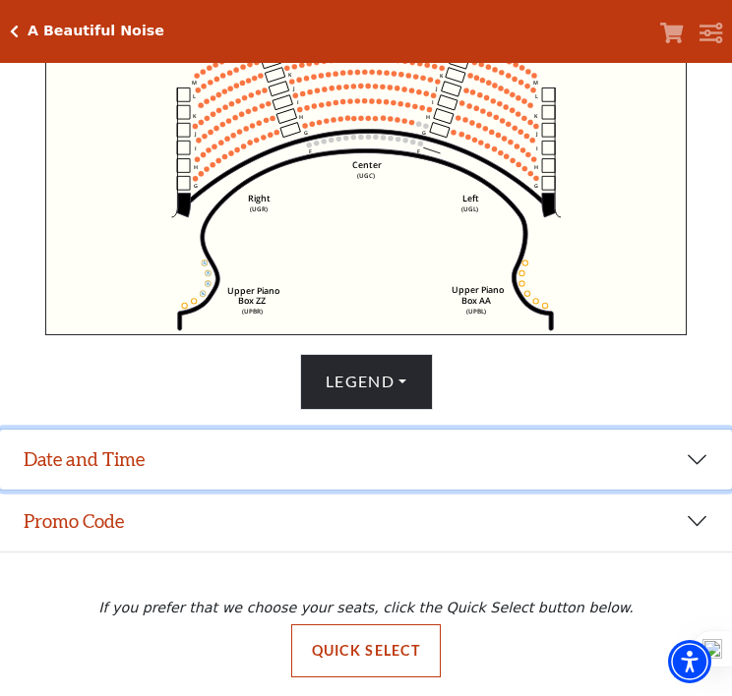
click at [449, 475] on button "Date and Time" at bounding box center [366, 460] width 732 height 61
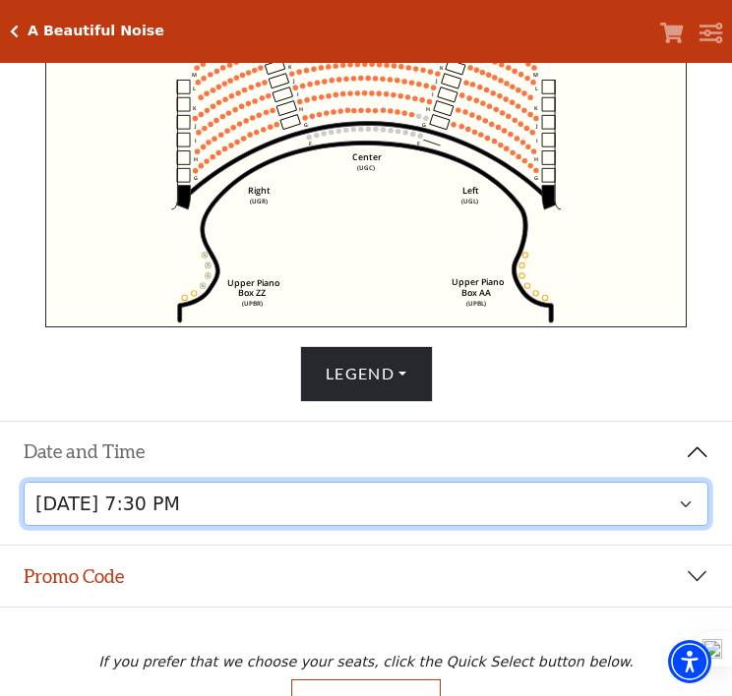
click at [447, 522] on select "Tuesday, October 28 at 7:30 PM Wednesday, October 29 at 7:30 PM Thursday, Octob…" at bounding box center [366, 504] width 685 height 44
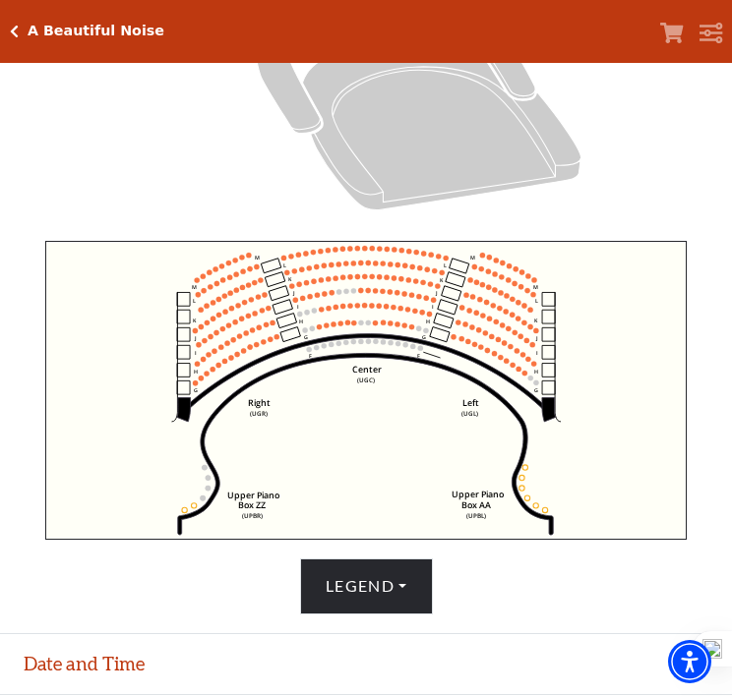
scroll to position [462, 0]
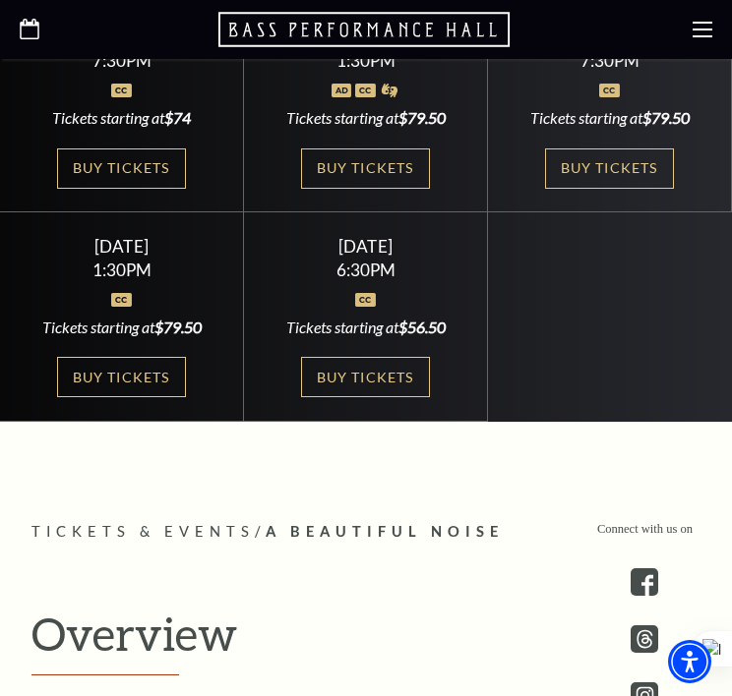
scroll to position [1147, 0]
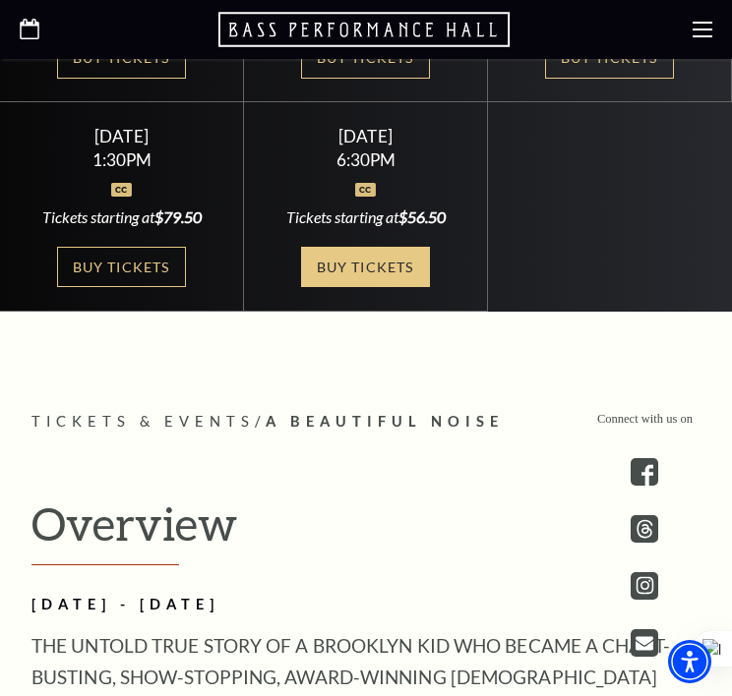
click at [358, 247] on link "Buy Tickets" at bounding box center [365, 267] width 128 height 40
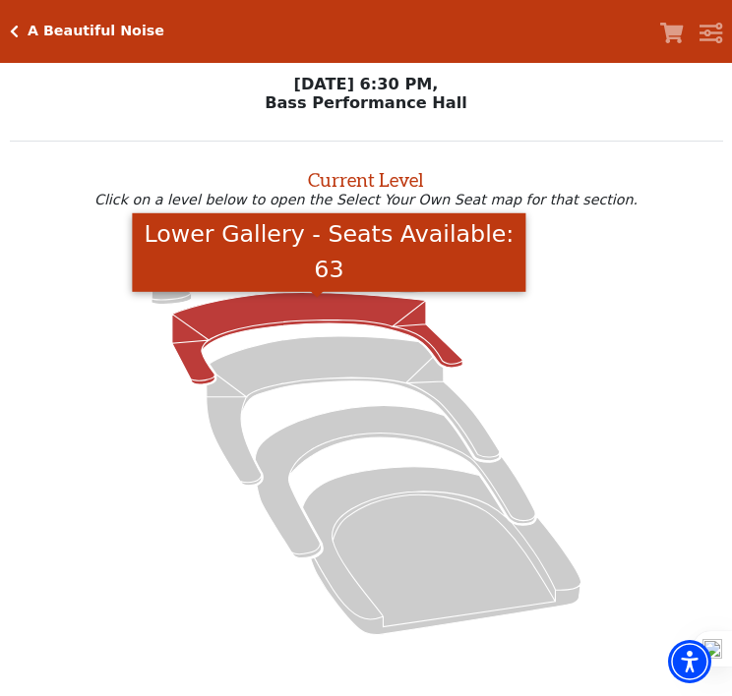
click at [312, 305] on icon "Lower Gallery - Seats Available: 63" at bounding box center [317, 338] width 290 height 92
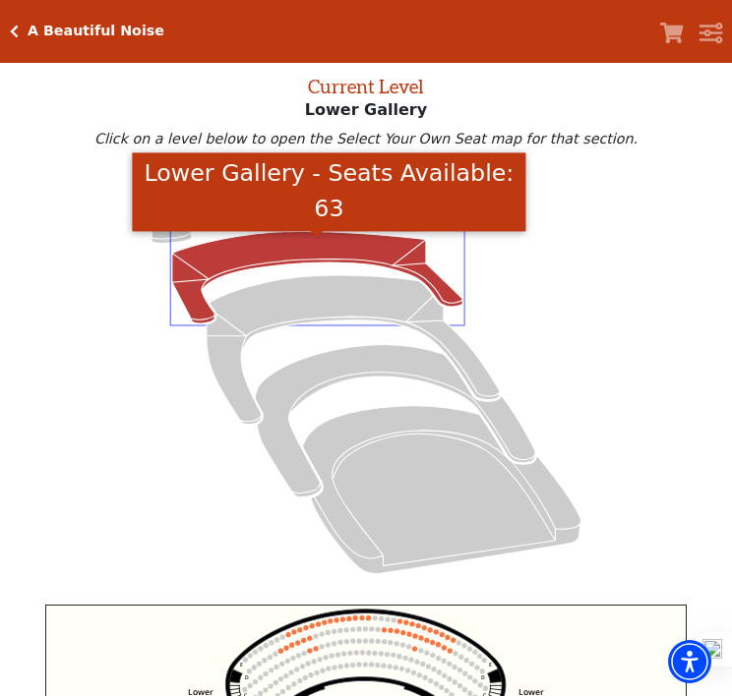
scroll to position [62, 0]
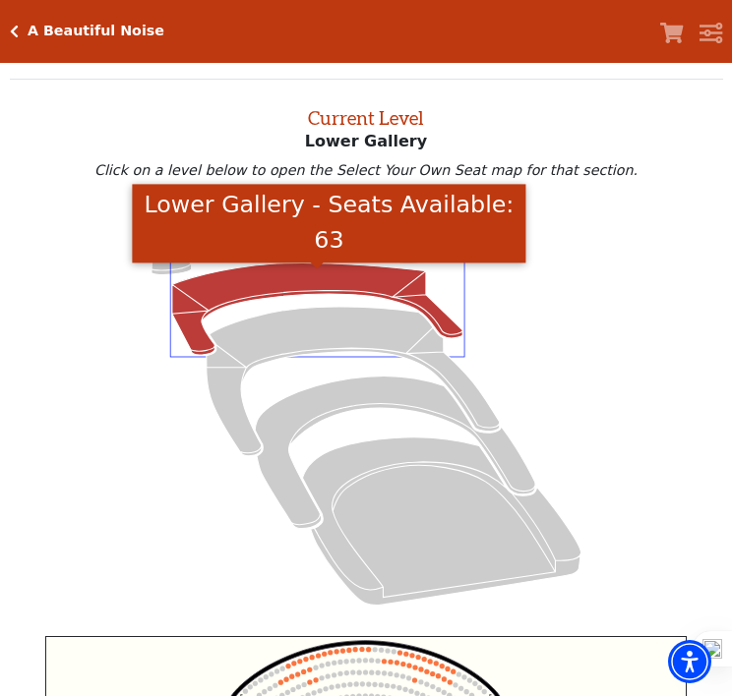
click at [76, 325] on icon at bounding box center [365, 407] width 667 height 421
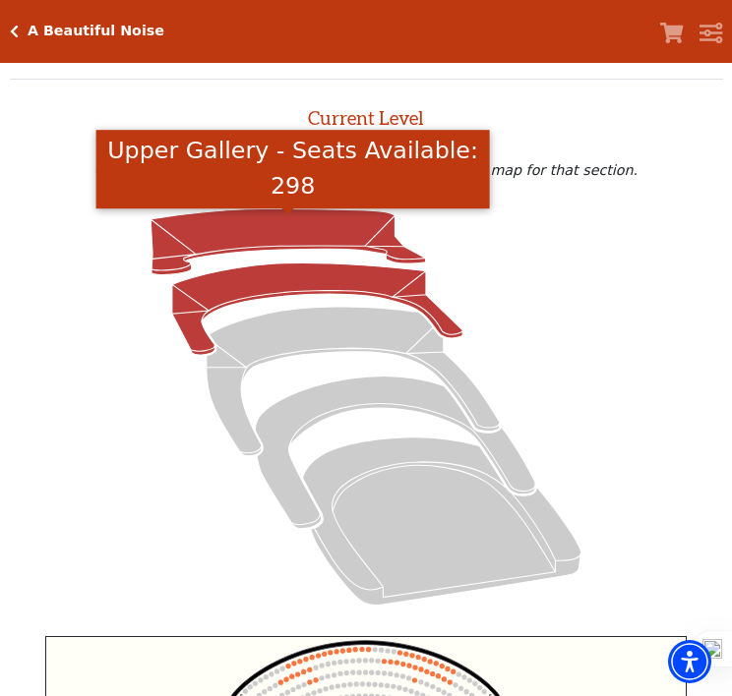
click at [224, 232] on icon "Upper Gallery - Seats Available: 298" at bounding box center [287, 242] width 274 height 66
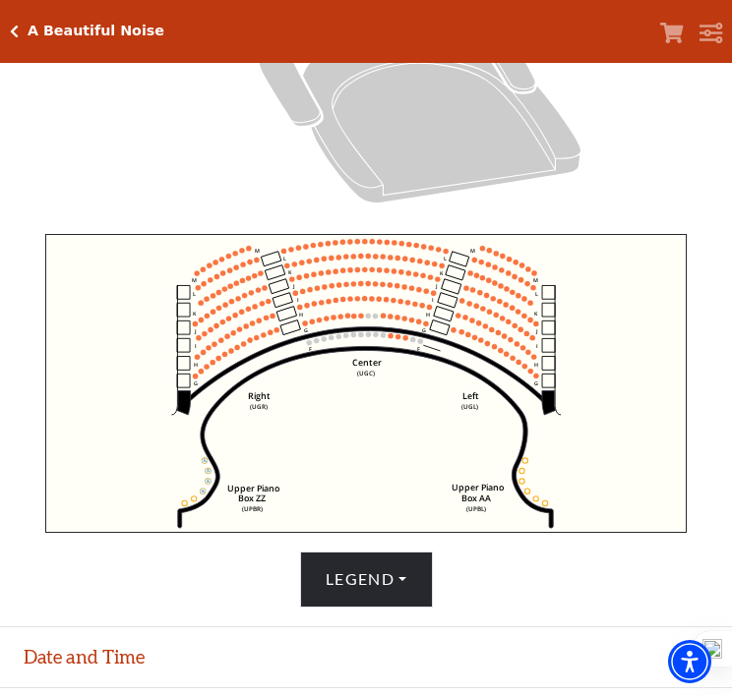
scroll to position [473, 0]
